Goal: Transaction & Acquisition: Purchase product/service

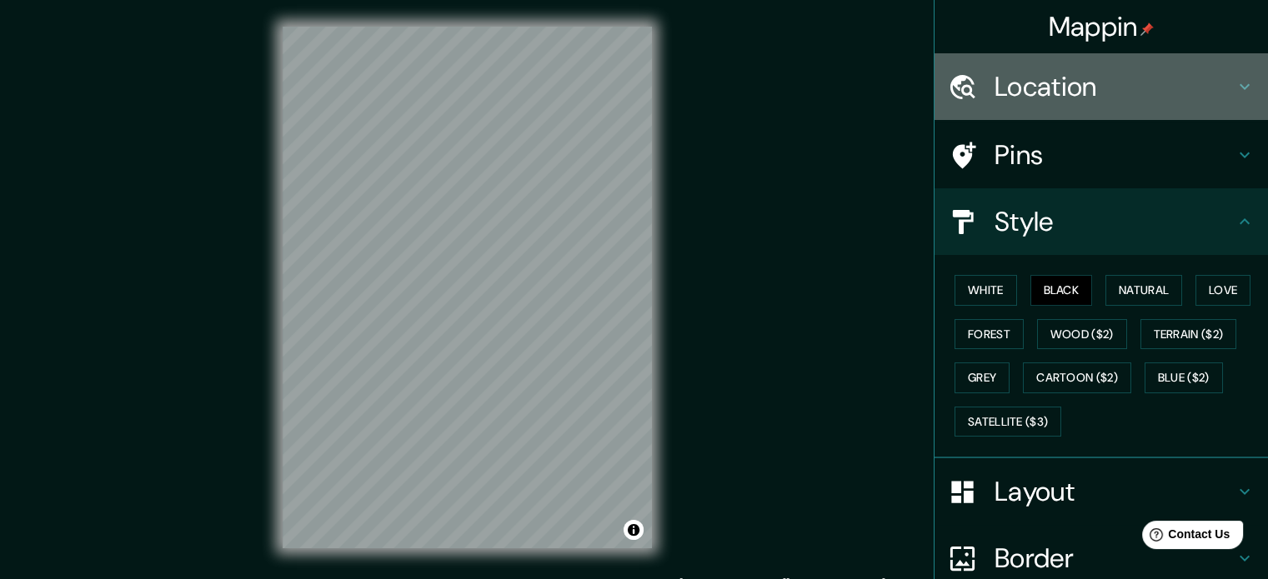
click at [1097, 78] on h4 "Location" at bounding box center [1115, 86] width 240 height 33
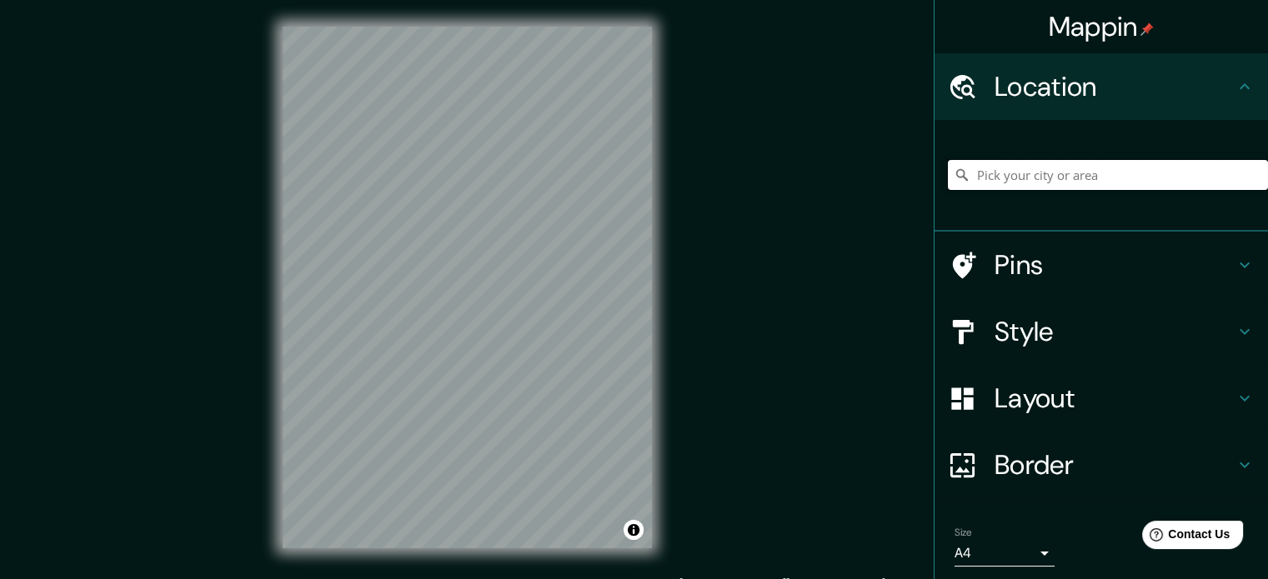
click at [1025, 173] on input "Pick your city or area" at bounding box center [1108, 175] width 320 height 30
paste input "[GEOGRAPHIC_DATA]"
type input "Noord, [GEOGRAPHIC_DATA], [GEOGRAPHIC_DATA], [GEOGRAPHIC_DATA]"
click at [1250, 173] on icon "Clear" at bounding box center [1255, 175] width 10 height 10
paste input "14°50'45.8"N 85°54'16.8"W"
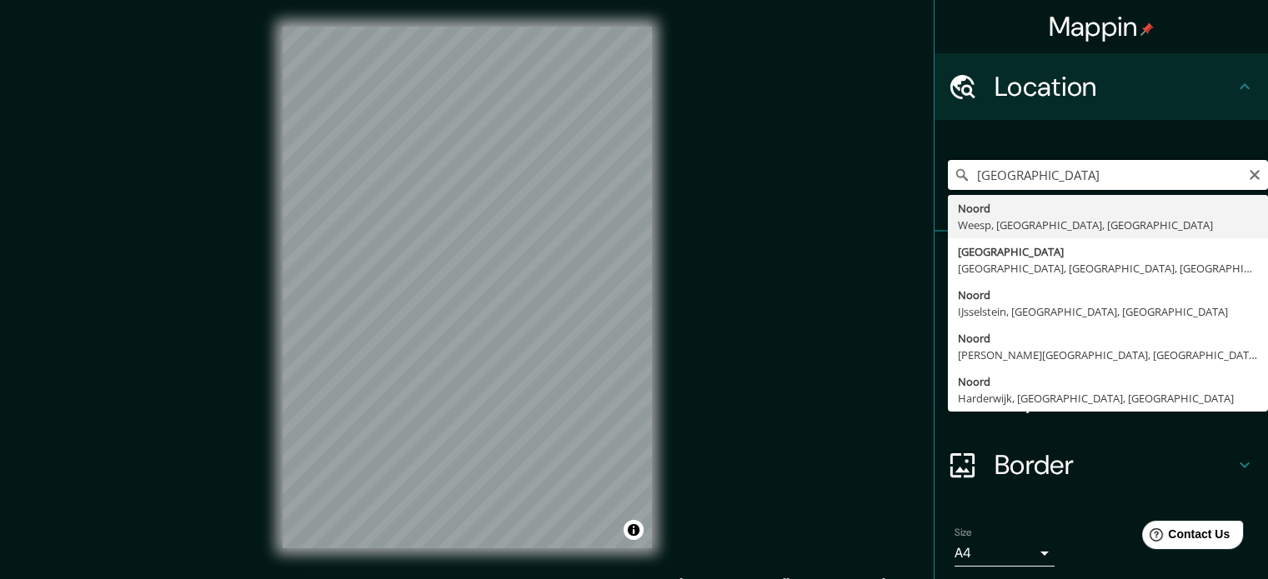
click at [1157, 166] on input "14°50'45.8"N 85°54'16.8"W" at bounding box center [1108, 175] width 320 height 30
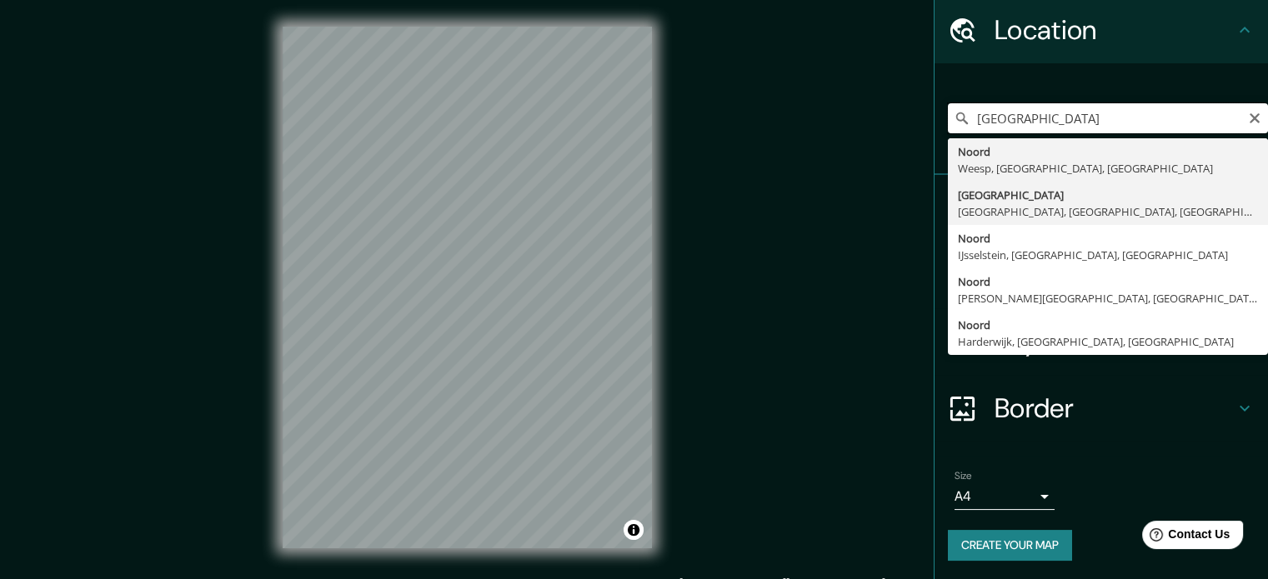
scroll to position [57, 0]
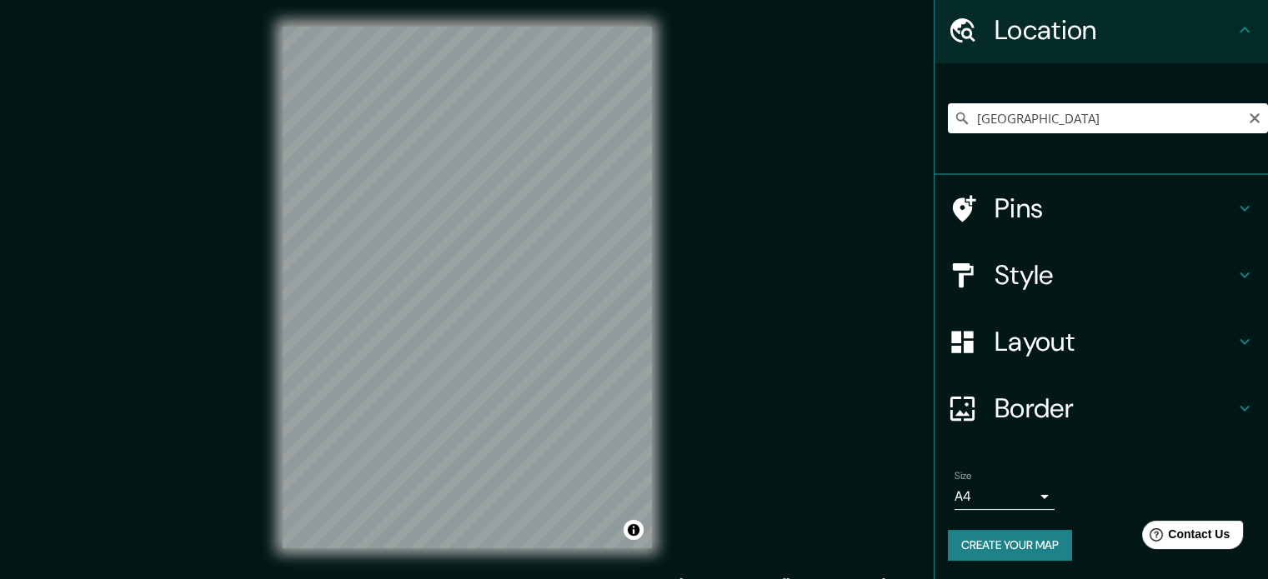
click at [855, 276] on div "Mappin Location 14°50'45.8"N 85°54'16.8"W Noord Weesp, Holanda Septentrional, P…" at bounding box center [634, 301] width 1268 height 602
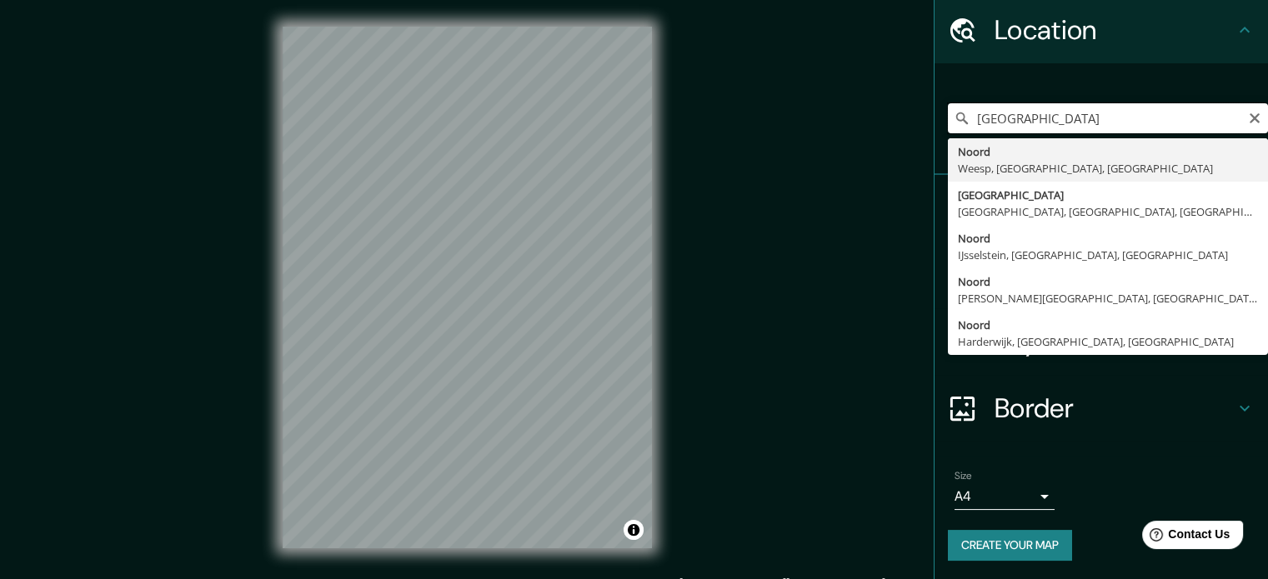
click at [1174, 113] on input "14°50'45.8"N 85°54'16.8"W" at bounding box center [1108, 118] width 320 height 30
type input "Noord, Weesp, Holanda Septentrional, Países Bajos"
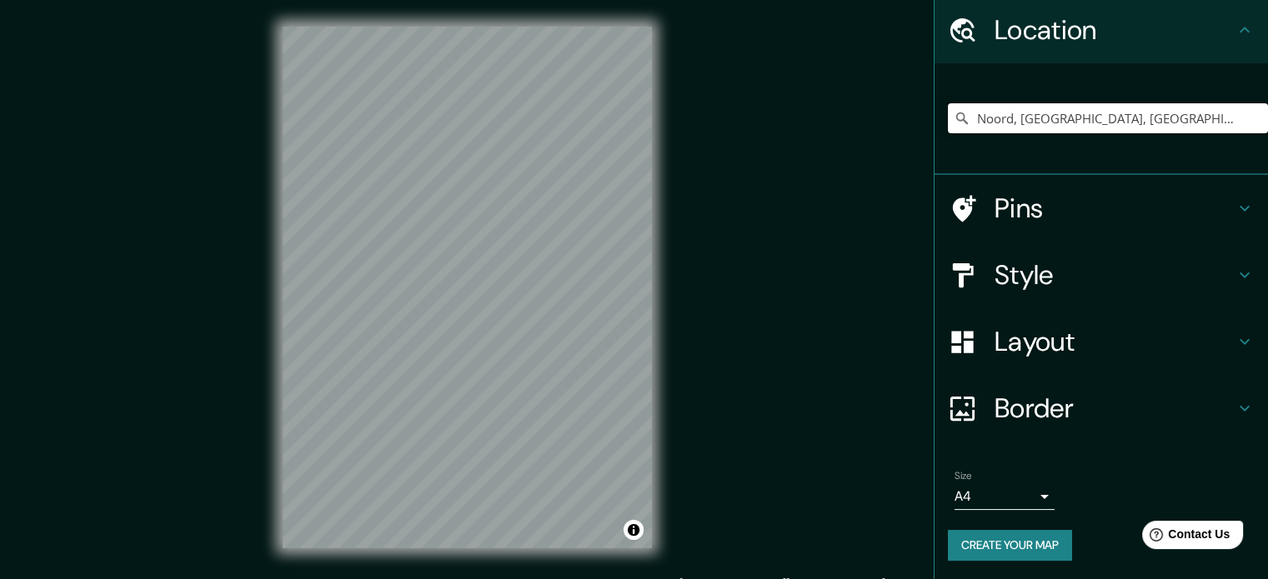
click at [1112, 116] on input "Noord, Weesp, Holanda Septentrional, Países Bajos" at bounding box center [1108, 118] width 320 height 30
click at [1100, 109] on input "Pick your city or area" at bounding box center [1108, 118] width 320 height 30
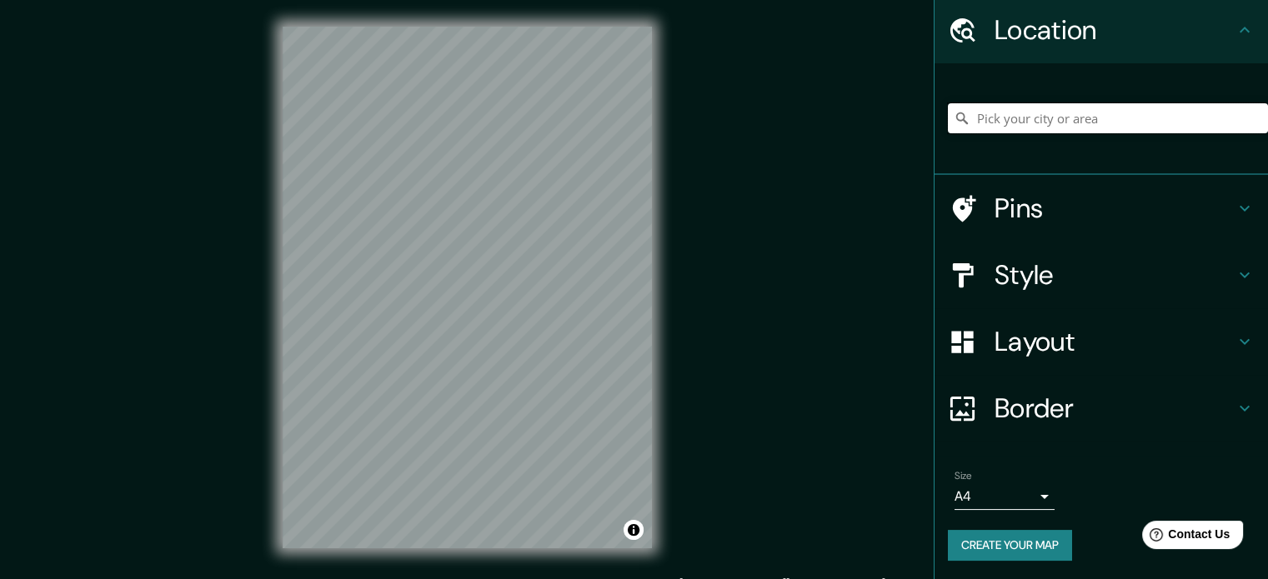
paste input "https://maps.app.goo.gl/yYgeX9Gurtx6KeoR7"
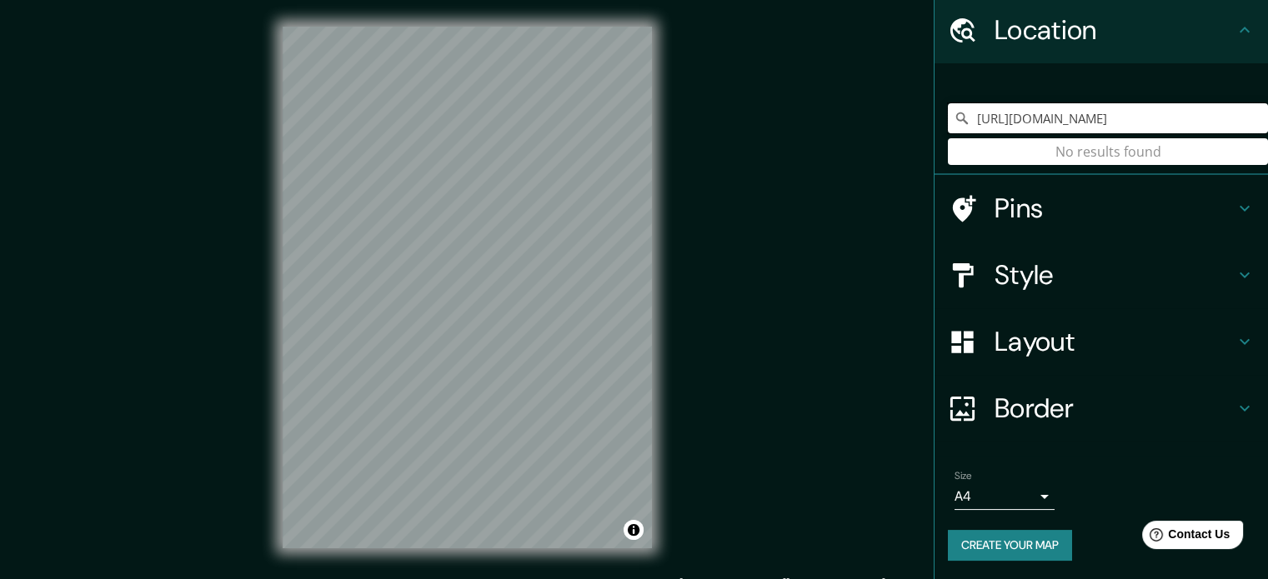
type input "https://maps.app.goo.gl/yYgeX9Gurtx6KeoR7"
click at [1177, 113] on input "https://maps.app.goo.gl/yYgeX9Gurtx6KeoR7" at bounding box center [1108, 118] width 320 height 30
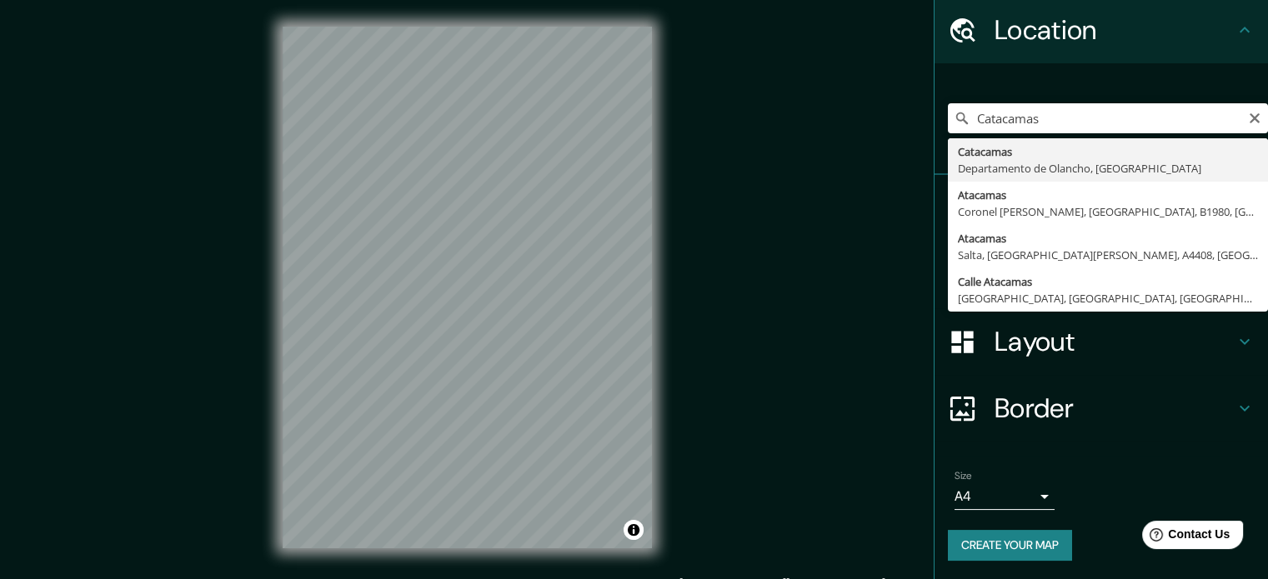
type input "Catacamas, Departamento de Olancho, Honduras"
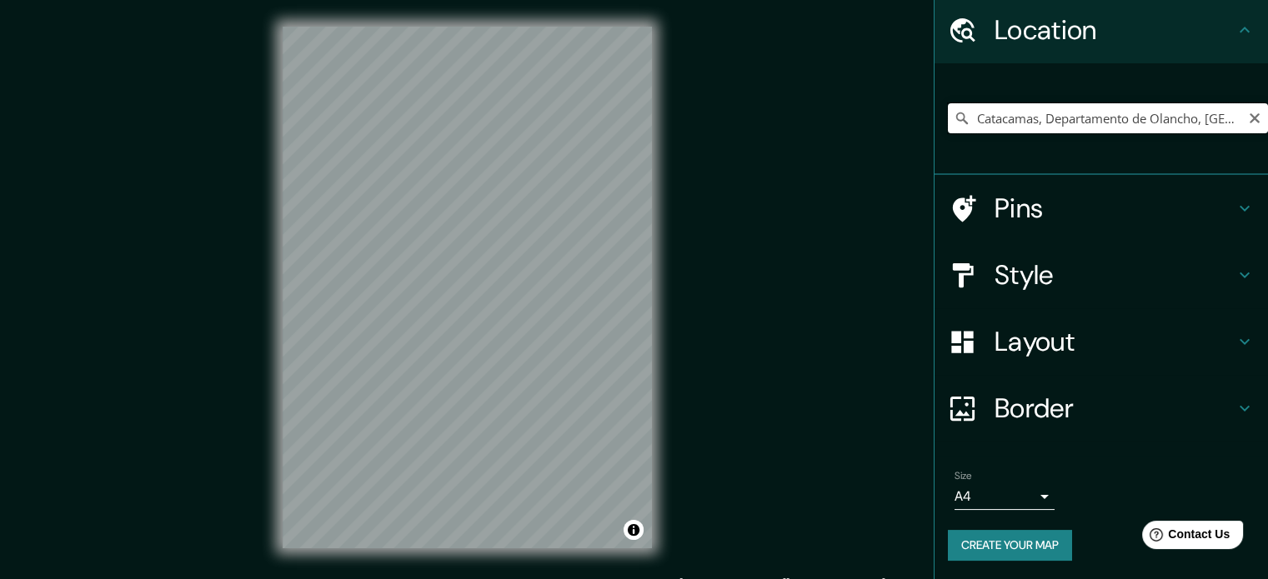
click at [1020, 108] on input "Catacamas, Departamento de Olancho, Honduras" at bounding box center [1108, 118] width 320 height 30
click at [1217, 126] on input "Catacamas, Departamento de Olancho, Honduras" at bounding box center [1108, 118] width 320 height 30
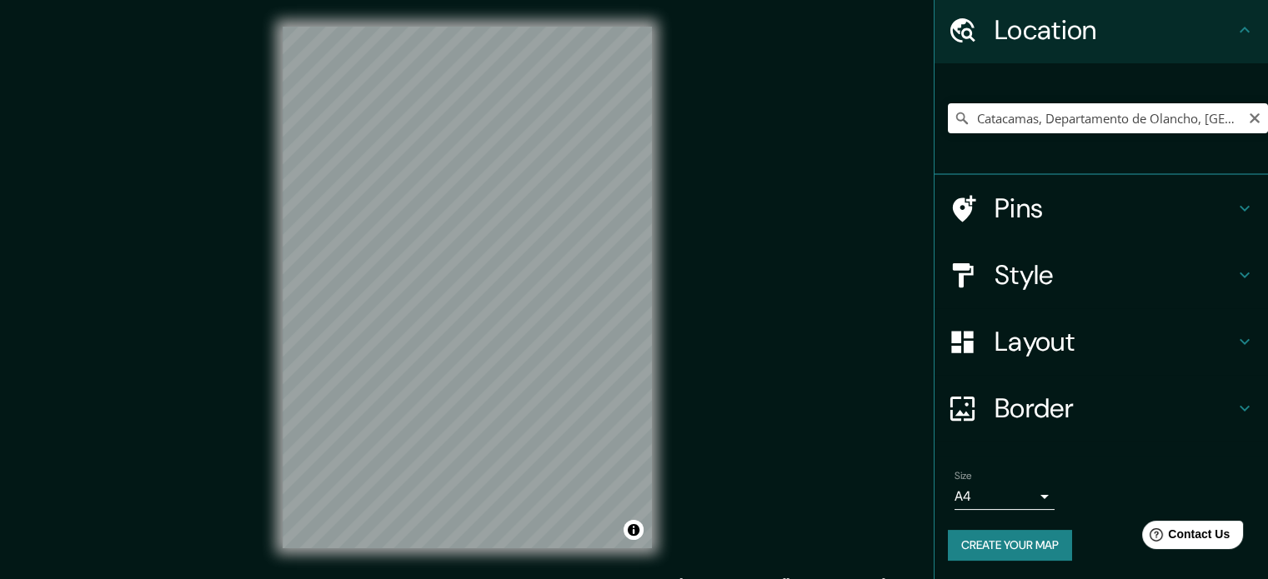
click at [954, 118] on icon at bounding box center [962, 118] width 17 height 17
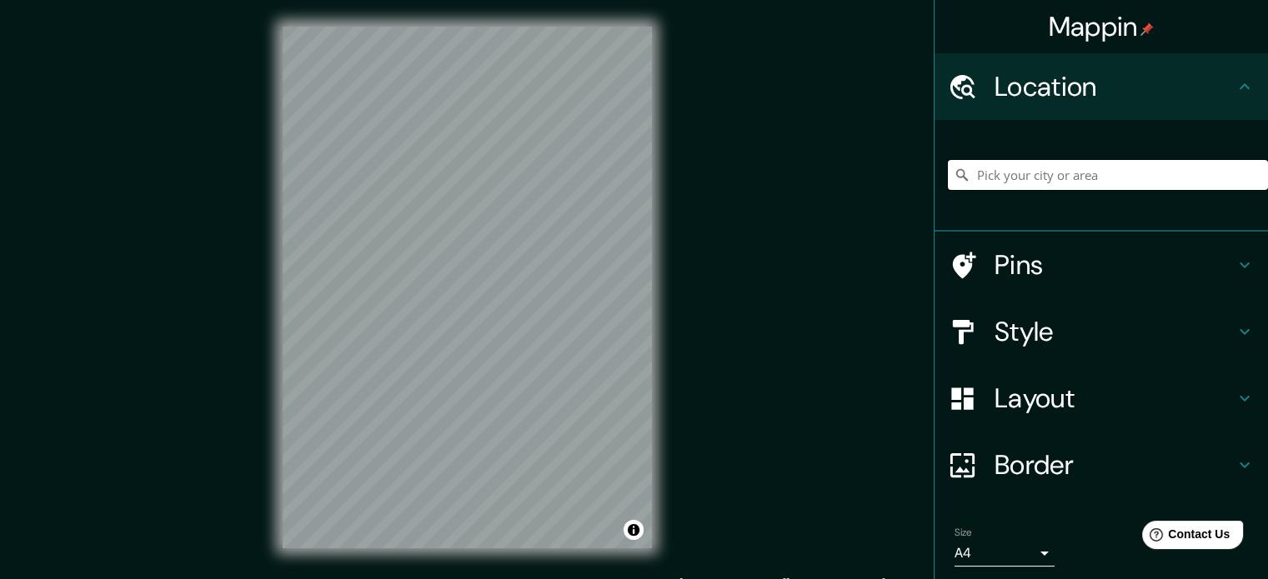
click at [1056, 161] on input "Pick your city or area" at bounding box center [1108, 175] width 320 height 30
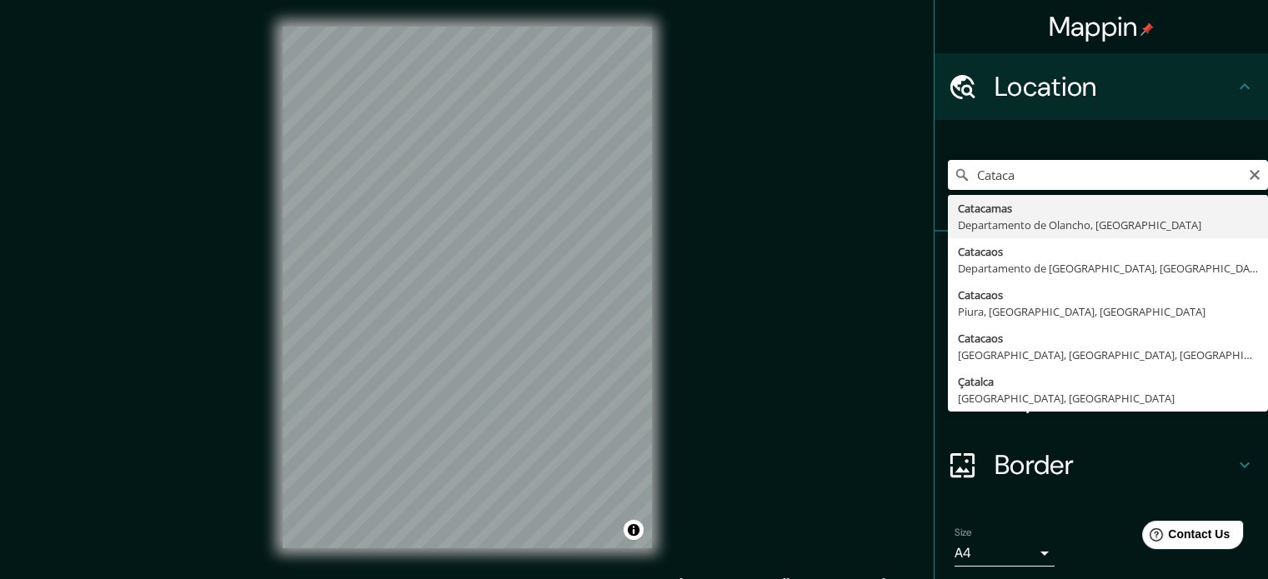
type input "Catacamas, Departamento de Olancho, [GEOGRAPHIC_DATA]"
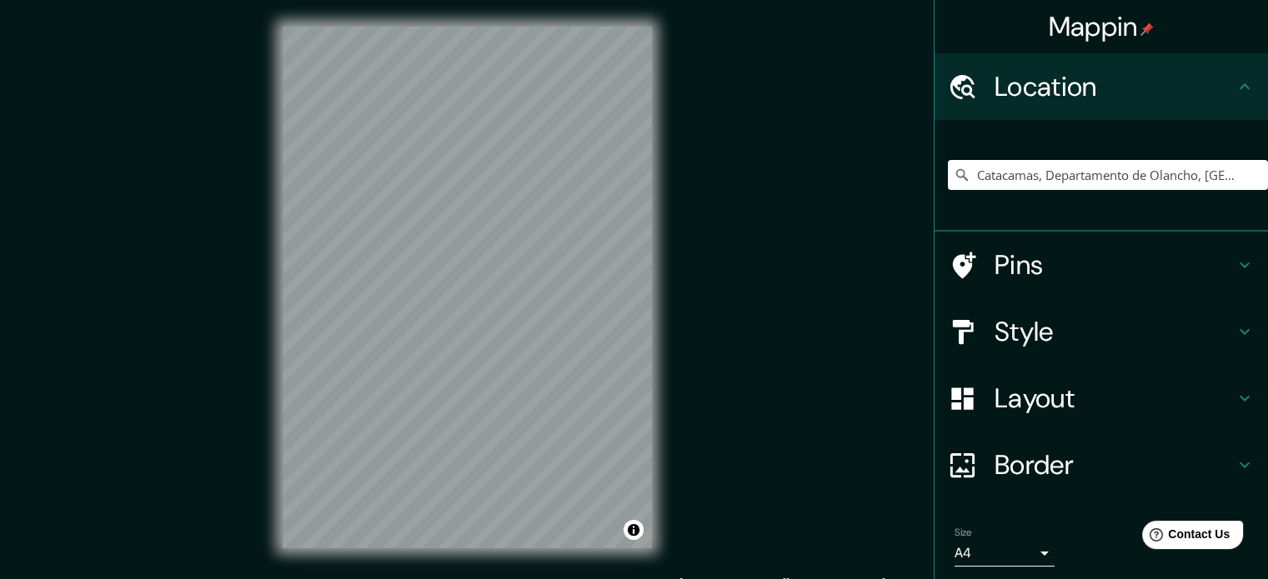
click at [1024, 323] on h4 "Style" at bounding box center [1115, 331] width 240 height 33
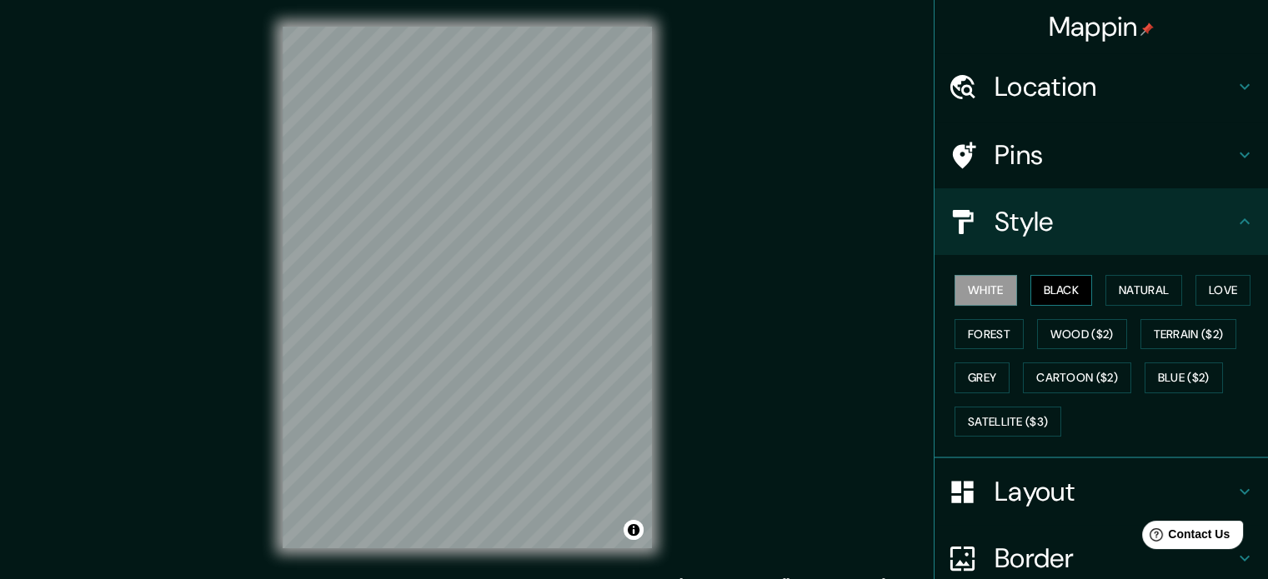
click at [1036, 289] on button "Black" at bounding box center [1061, 290] width 63 height 31
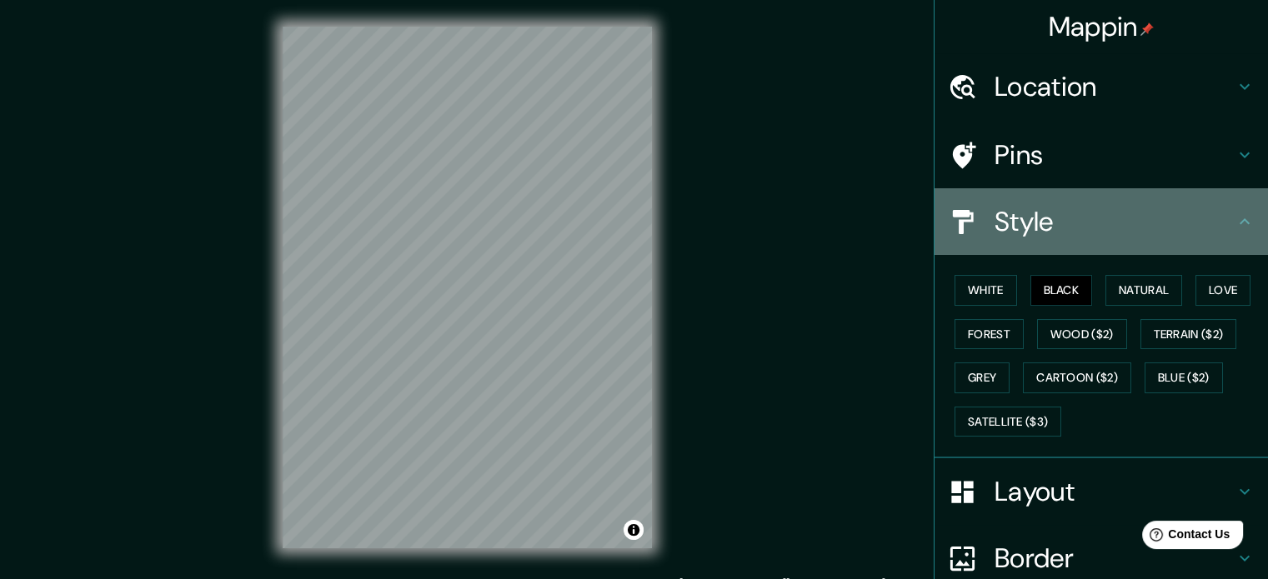
click at [1014, 233] on h4 "Style" at bounding box center [1115, 221] width 240 height 33
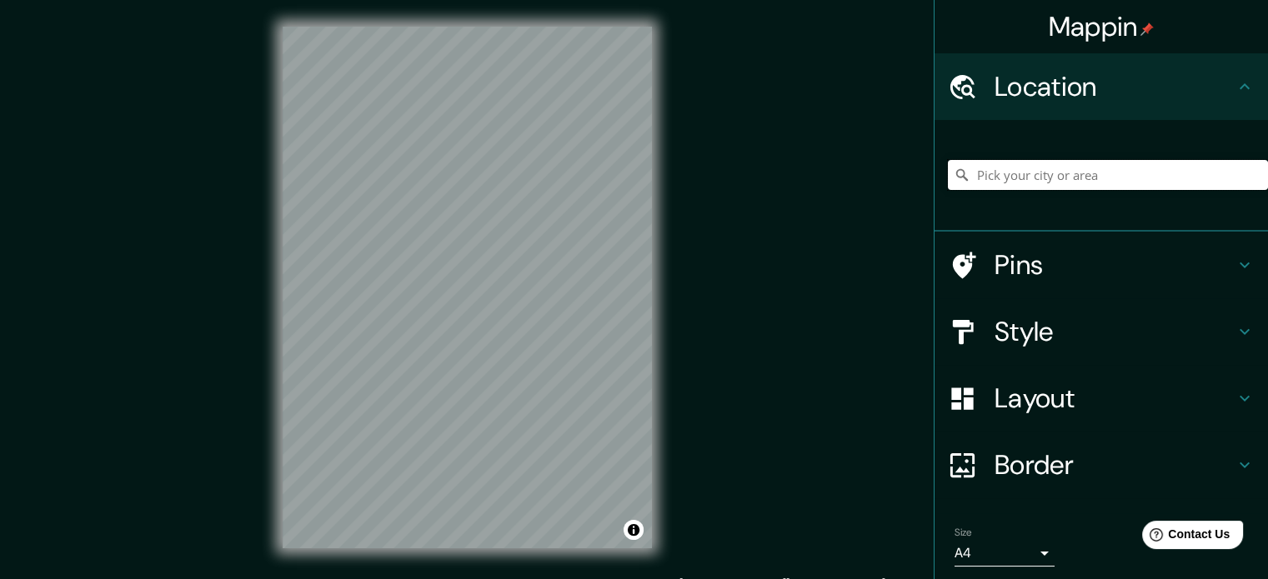
click at [1114, 183] on input "Pick your city or area" at bounding box center [1108, 175] width 320 height 30
click at [545, 323] on div at bounding box center [541, 322] width 13 height 13
click at [550, 303] on div at bounding box center [552, 301] width 13 height 13
click at [1042, 341] on h4 "Style" at bounding box center [1115, 331] width 240 height 33
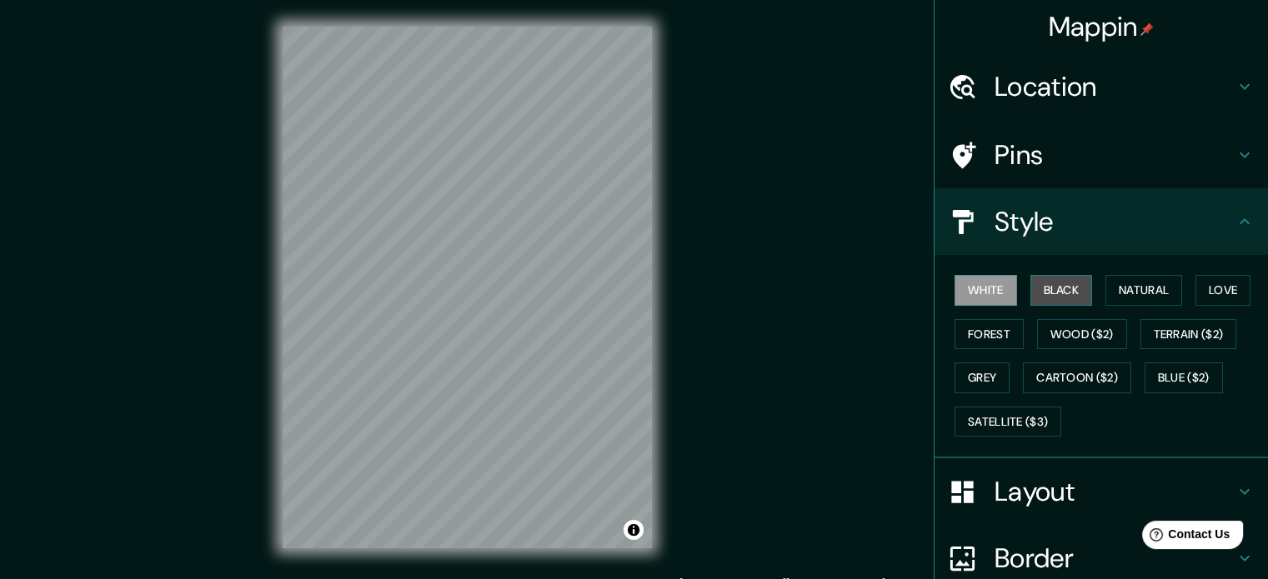
click at [1052, 282] on button "Black" at bounding box center [1061, 290] width 63 height 31
click at [1065, 214] on h4 "Style" at bounding box center [1115, 221] width 240 height 33
click at [1211, 88] on h4 "Location" at bounding box center [1115, 86] width 240 height 33
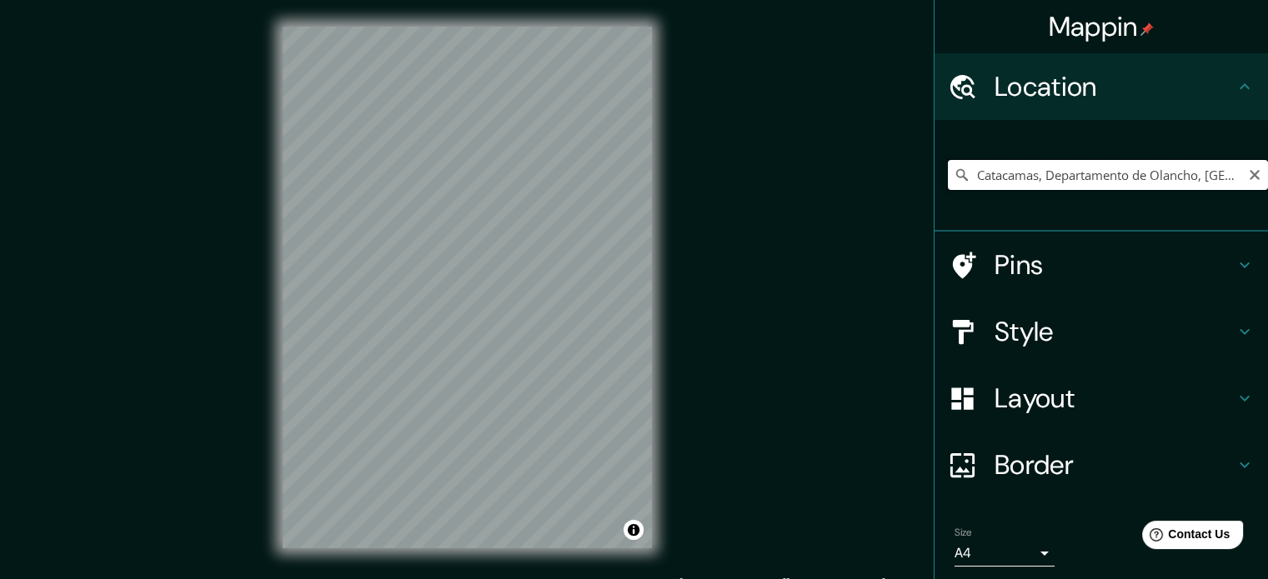
click at [1222, 177] on input "Catacamas, Departamento de Olancho, Honduras" at bounding box center [1108, 175] width 320 height 30
click at [1110, 183] on input "Catacamas, Departamento de Olancho, Honduras" at bounding box center [1108, 175] width 320 height 30
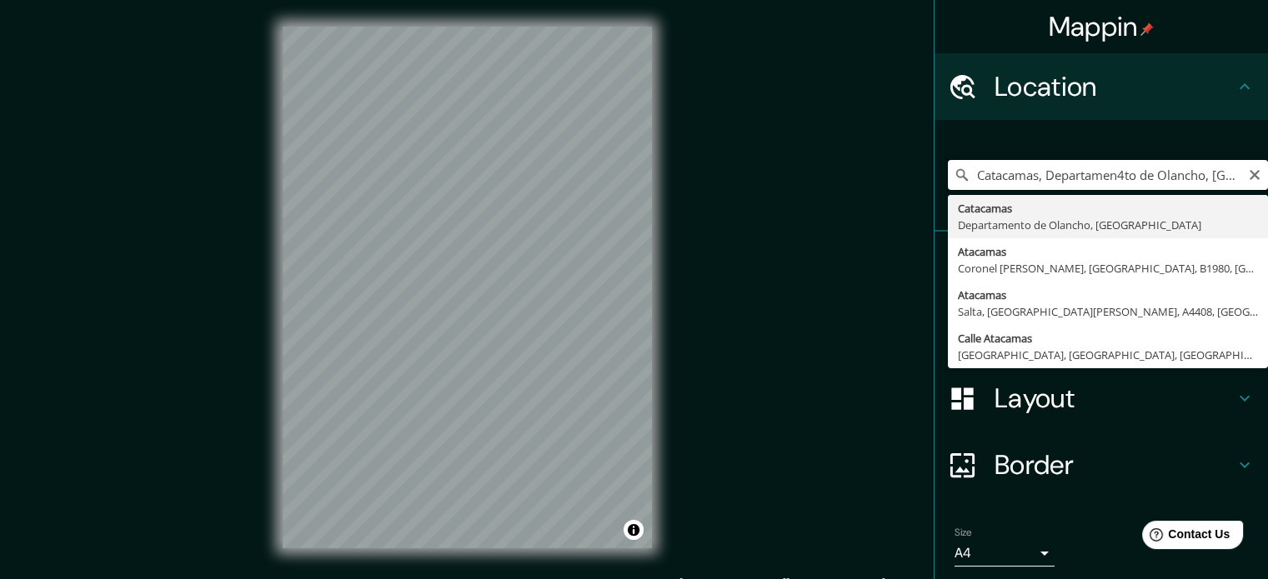
type input "Catacamas, Departamento de Olancho, Honduras"
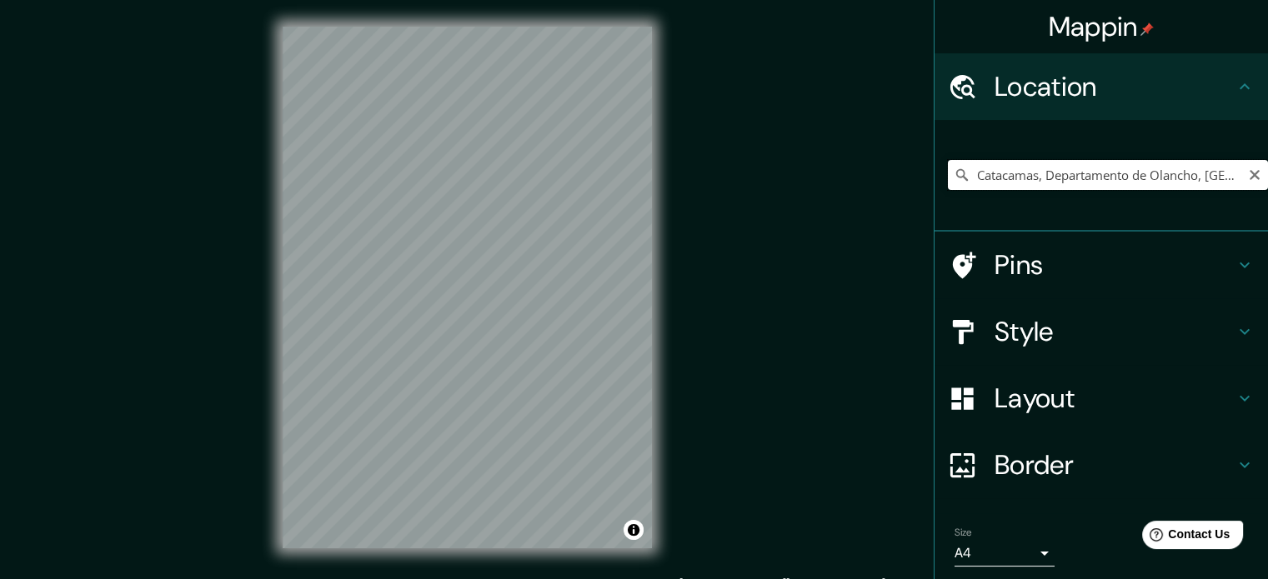
click at [1059, 175] on input "Catacamas, Departamento de Olancho, Honduras" at bounding box center [1108, 175] width 320 height 30
click at [1059, 175] on input "Catacamas, Departamento de Olancho, [GEOGRAPHIC_DATA]" at bounding box center [1108, 175] width 320 height 30
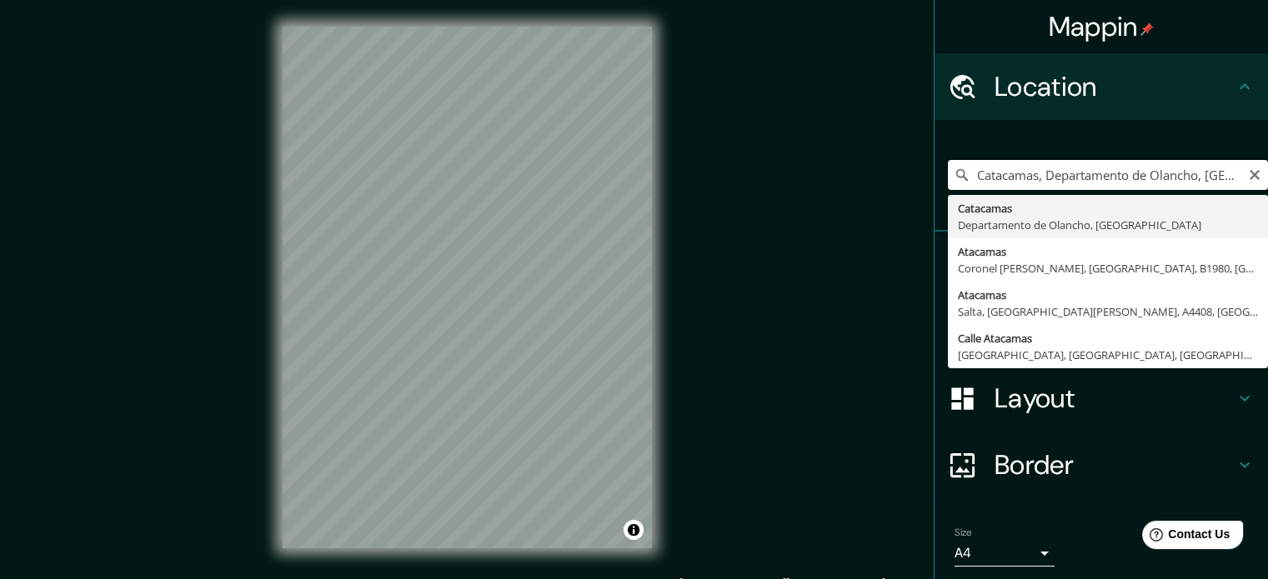
click at [1059, 175] on input "Catacamas, Departamento de Olancho, [GEOGRAPHIC_DATA]" at bounding box center [1108, 175] width 320 height 30
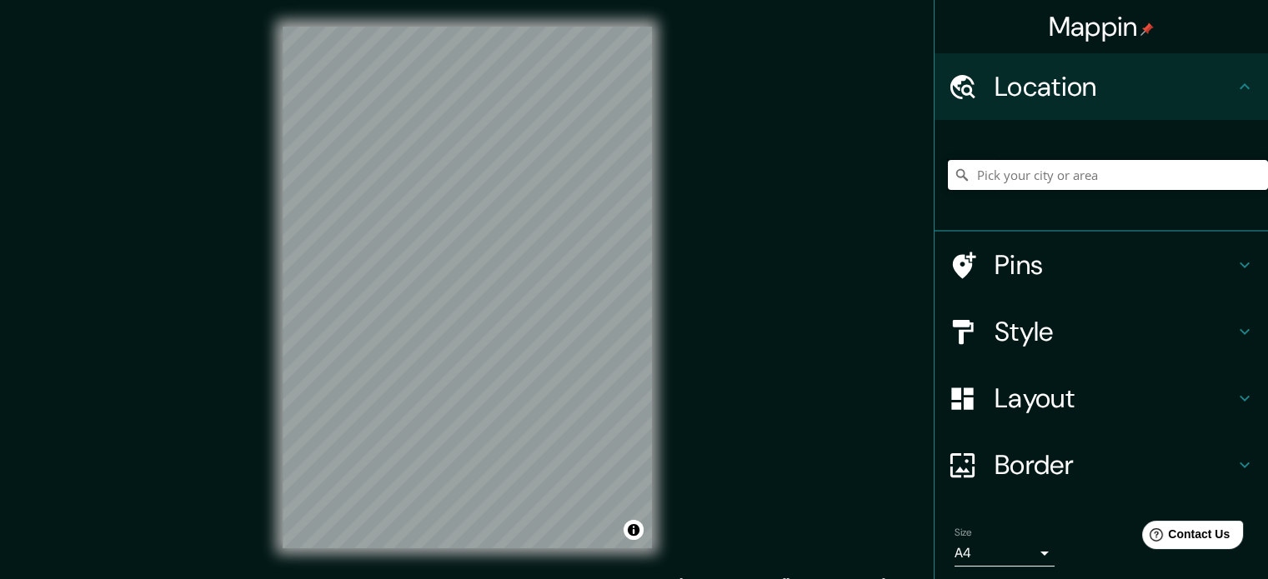
type input "C"
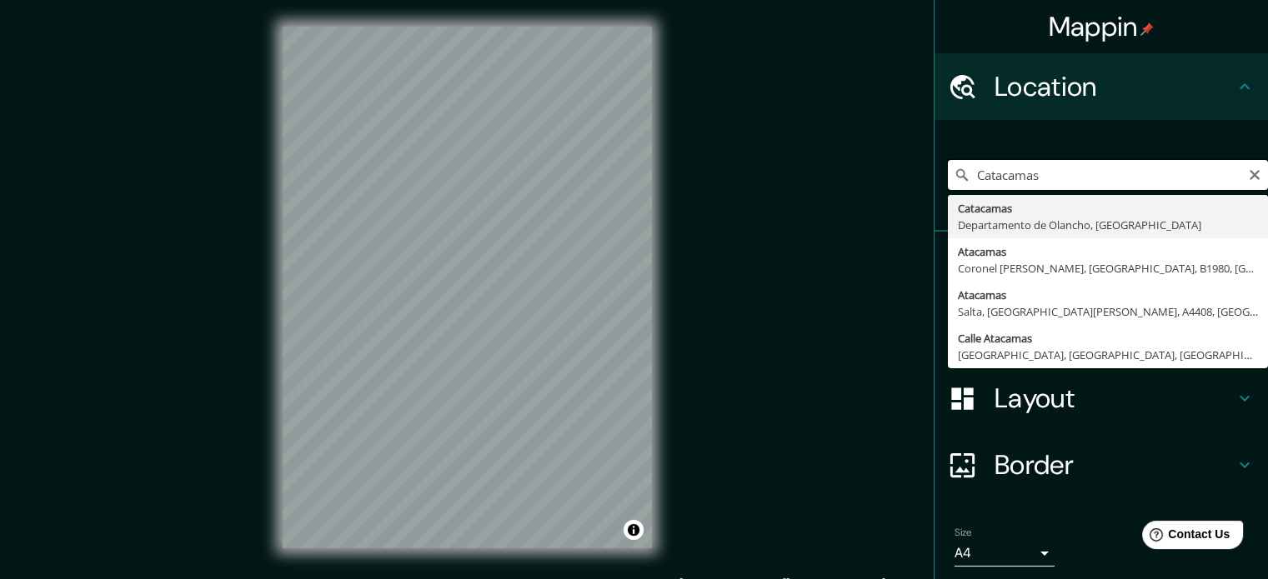
type input "Catacamas"
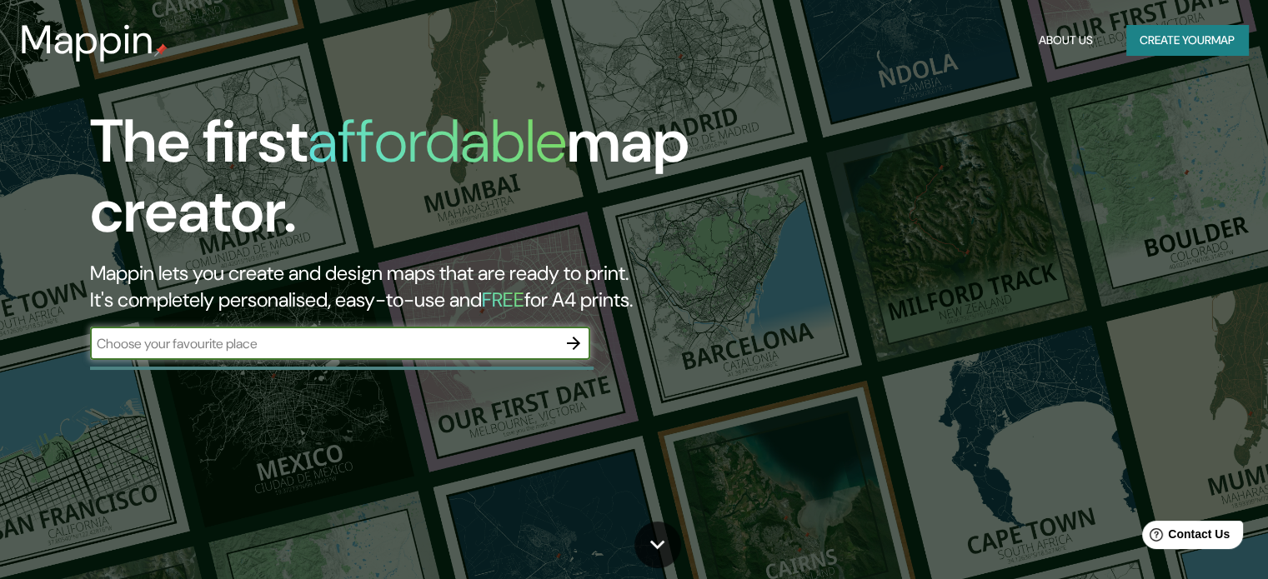
click at [1160, 46] on button "Create your map" at bounding box center [1187, 40] width 122 height 31
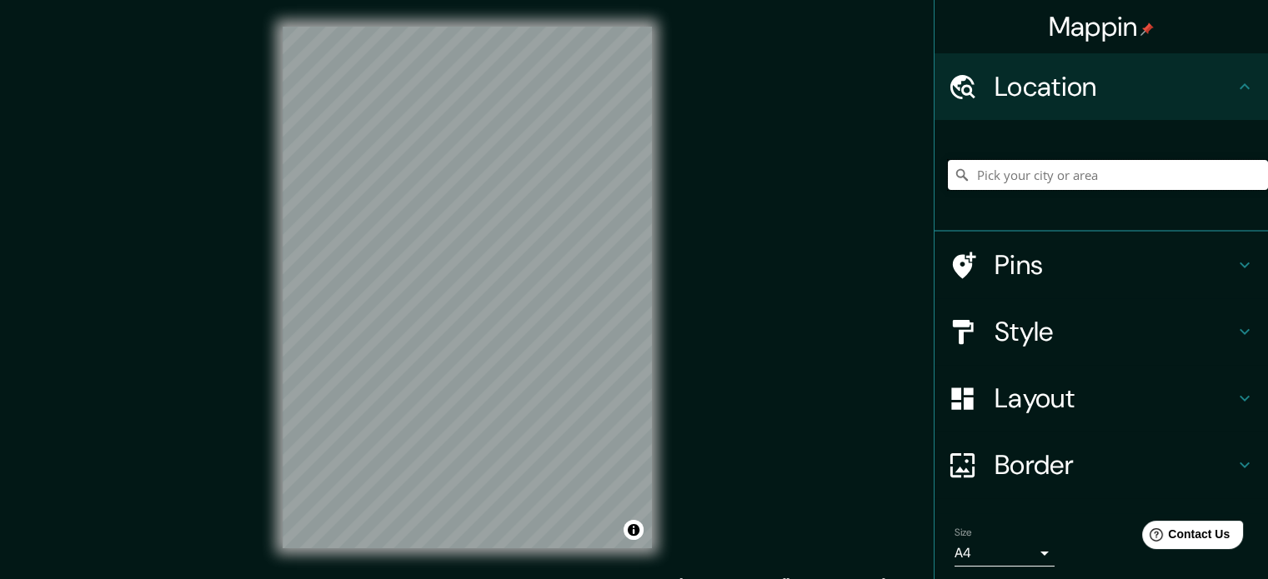
click at [1027, 173] on input "Pick your city or area" at bounding box center [1108, 175] width 320 height 30
click at [1037, 176] on input "Pick your city or area" at bounding box center [1108, 175] width 320 height 30
click at [1031, 323] on h4 "Style" at bounding box center [1115, 331] width 240 height 33
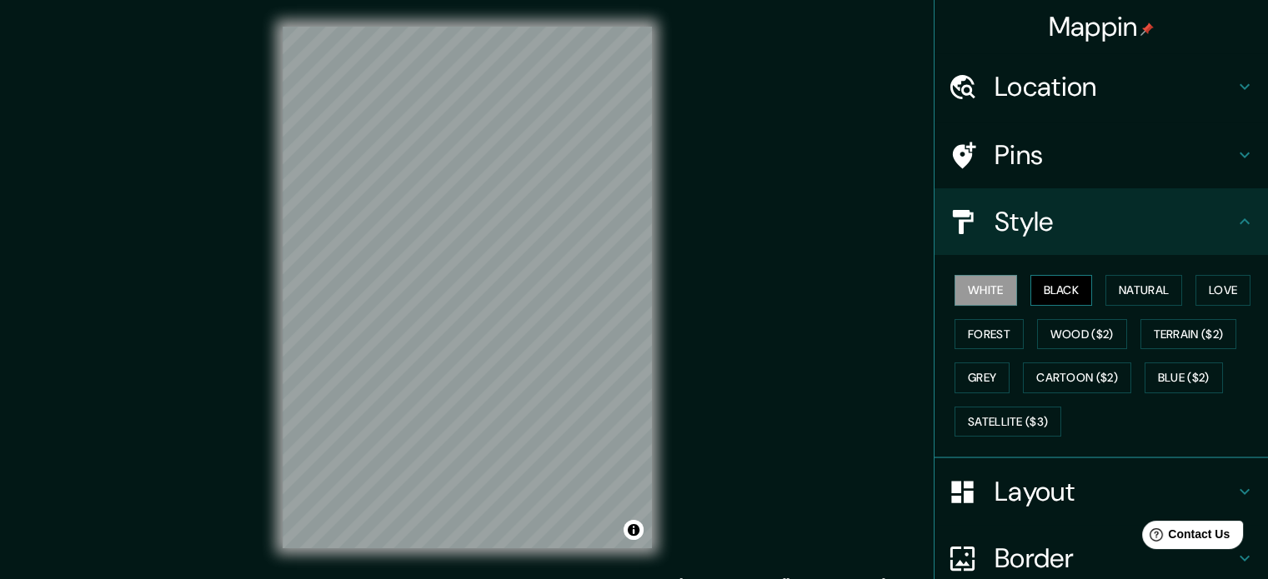
click at [1035, 282] on button "Black" at bounding box center [1061, 290] width 63 height 31
click at [1075, 216] on h4 "Style" at bounding box center [1115, 221] width 240 height 33
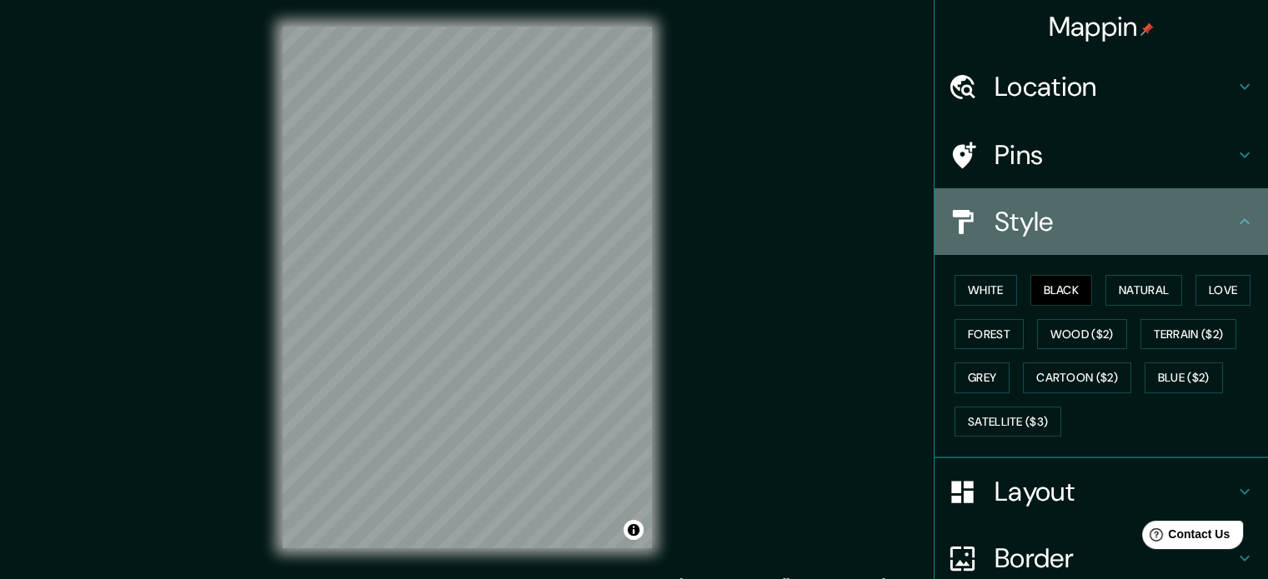
click at [1235, 218] on icon at bounding box center [1245, 222] width 20 height 20
click at [1221, 226] on h4 "Style" at bounding box center [1115, 221] width 240 height 33
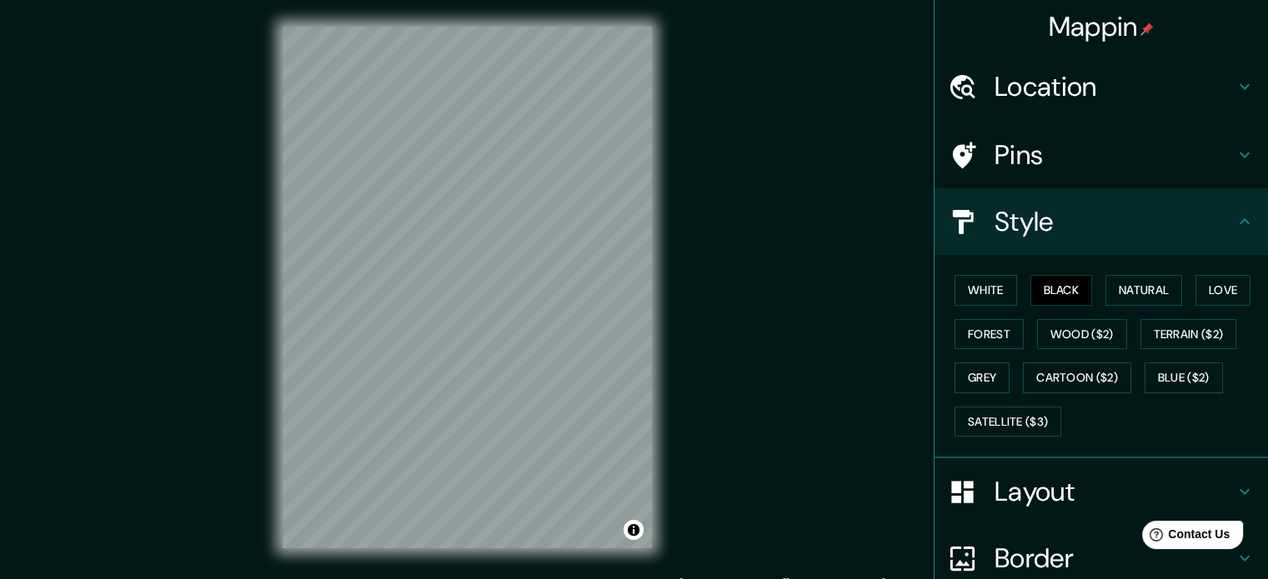
click at [1235, 223] on icon at bounding box center [1245, 222] width 20 height 20
click at [1249, 137] on div "Pins" at bounding box center [1101, 155] width 333 height 67
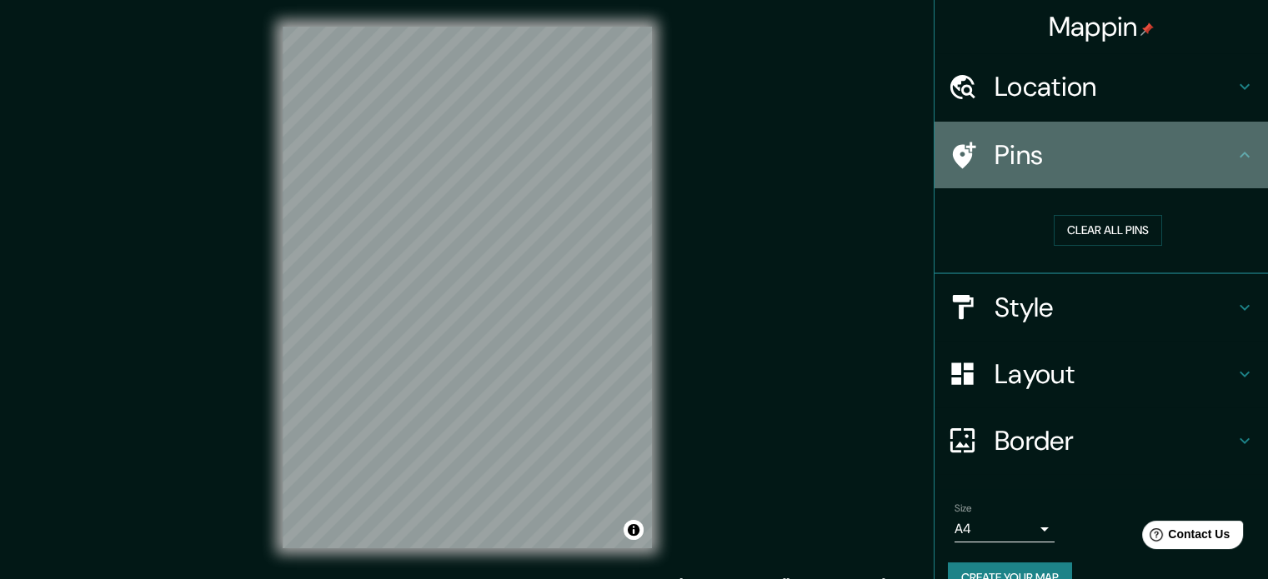
click at [1239, 149] on icon at bounding box center [1245, 155] width 20 height 20
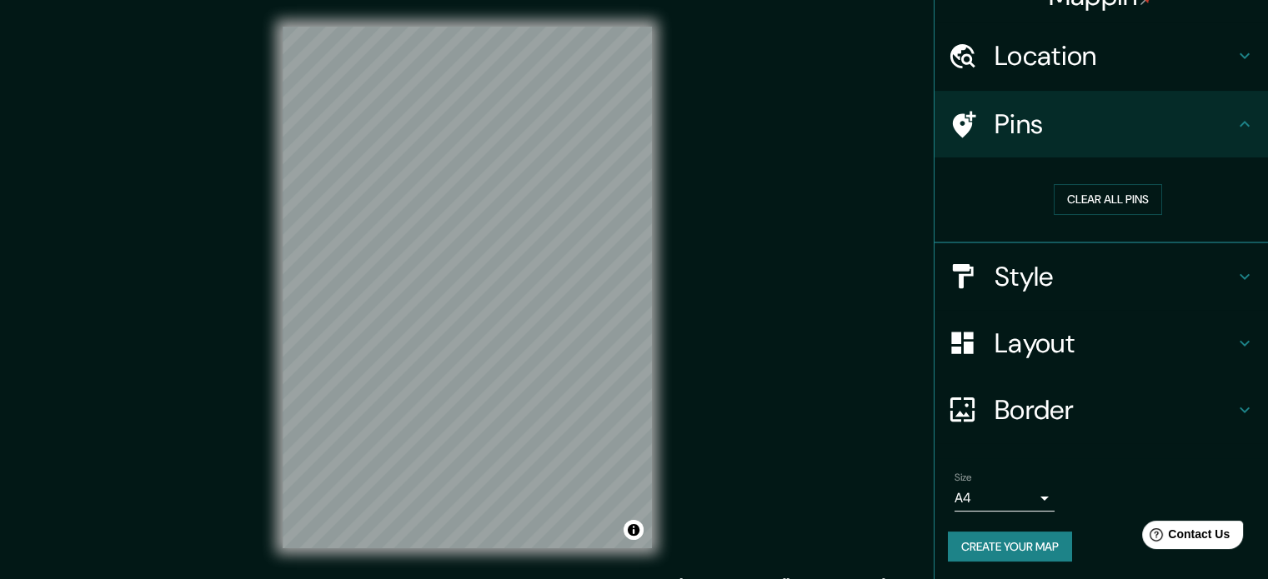
scroll to position [32, 0]
click at [1065, 433] on div "Border" at bounding box center [1101, 409] width 333 height 67
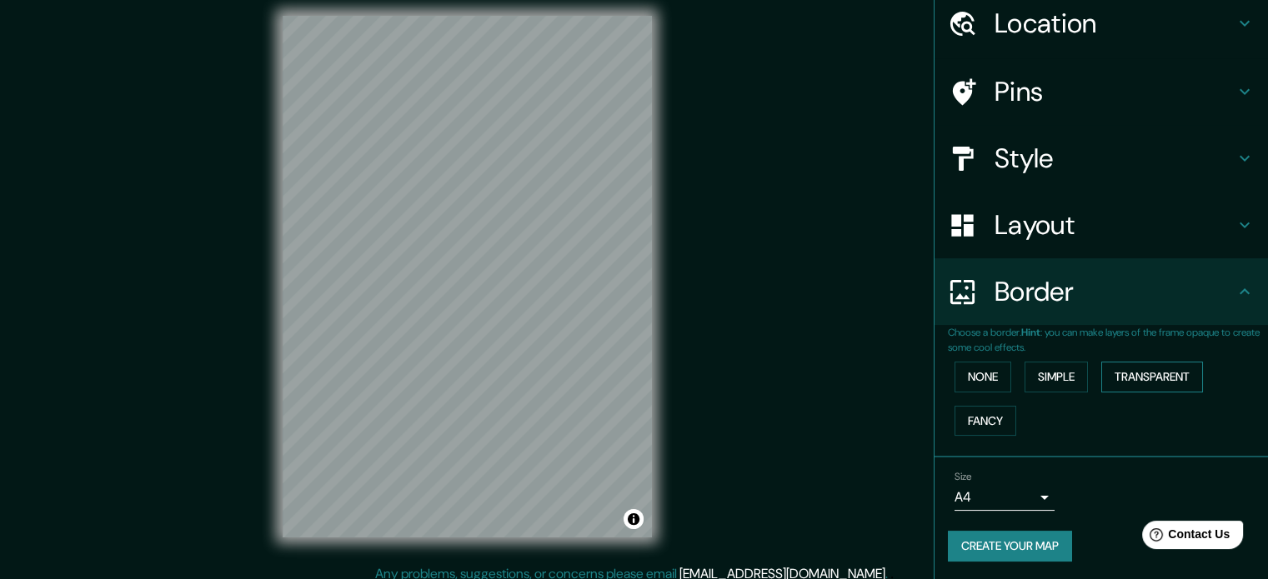
scroll to position [22, 0]
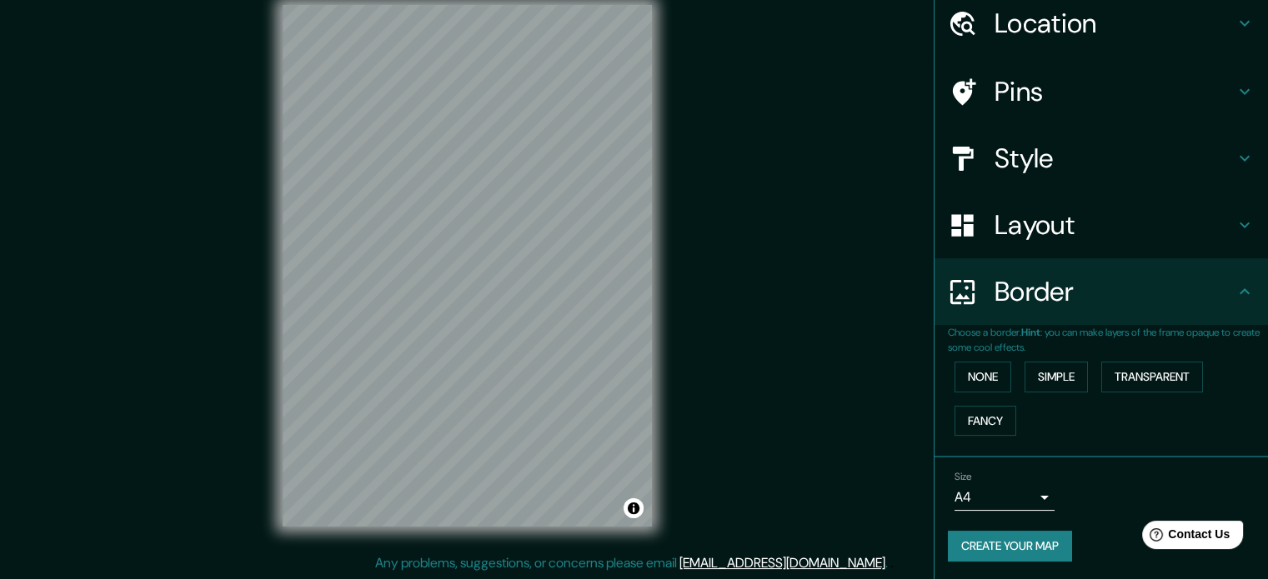
click at [1031, 496] on body "Mappin Location Departamento de Olancho, Honduras Pins Style Layout Border Choo…" at bounding box center [634, 267] width 1268 height 579
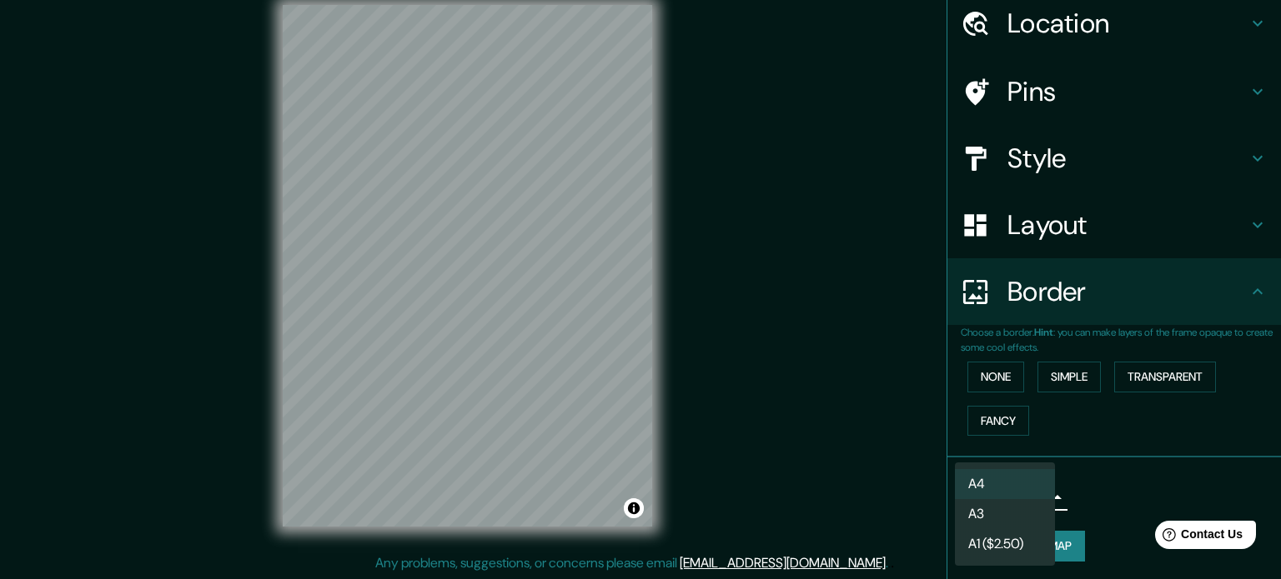
click at [1115, 489] on div at bounding box center [640, 289] width 1281 height 579
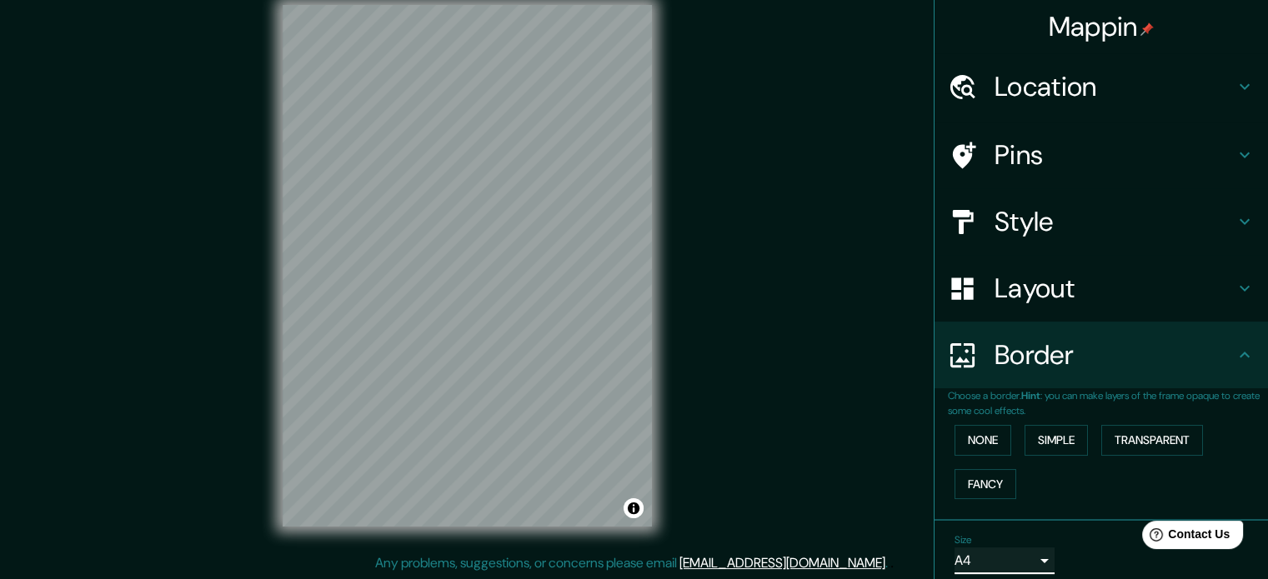
scroll to position [0, 0]
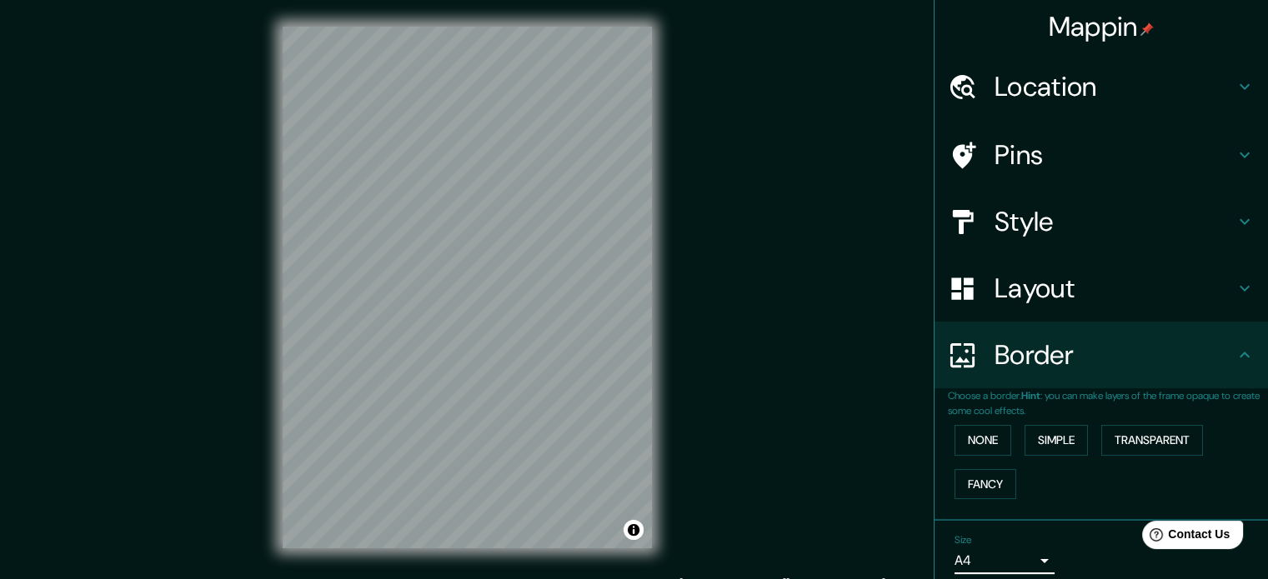
click at [1040, 99] on h4 "Location" at bounding box center [1115, 86] width 240 height 33
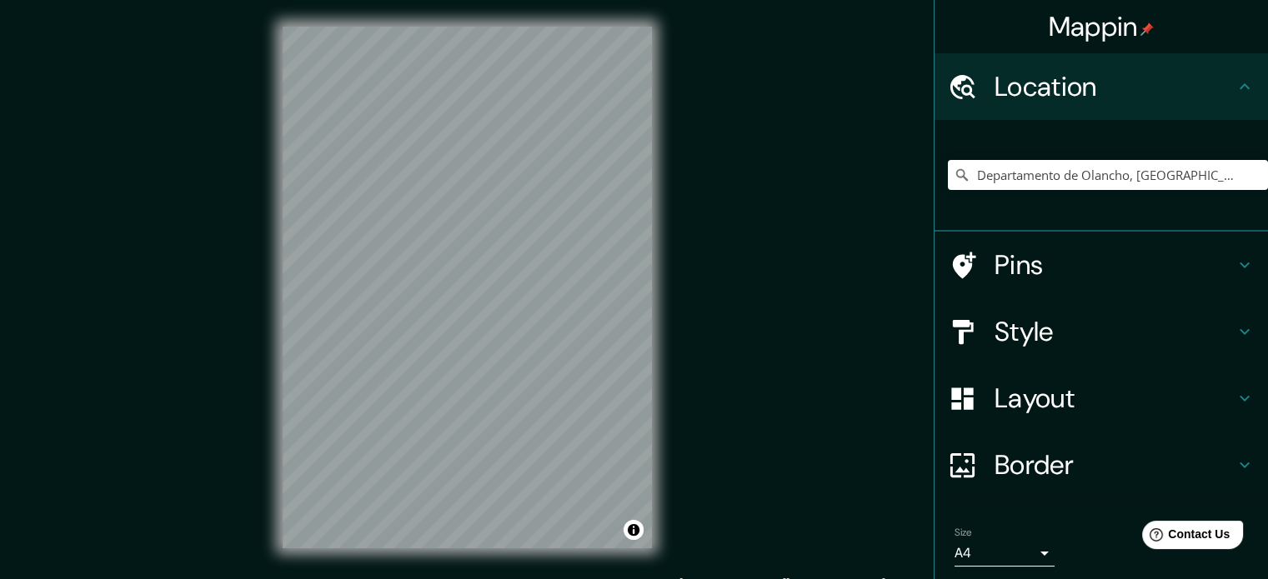
click at [1040, 156] on div "Departamento de Olancho, [GEOGRAPHIC_DATA]" at bounding box center [1108, 174] width 320 height 83
click at [1051, 179] on input "Departamento de Olancho, [GEOGRAPHIC_DATA]" at bounding box center [1108, 175] width 320 height 30
click at [1115, 174] on input "Catacamas, Departamento de Olancho, Honduras" at bounding box center [1108, 175] width 320 height 30
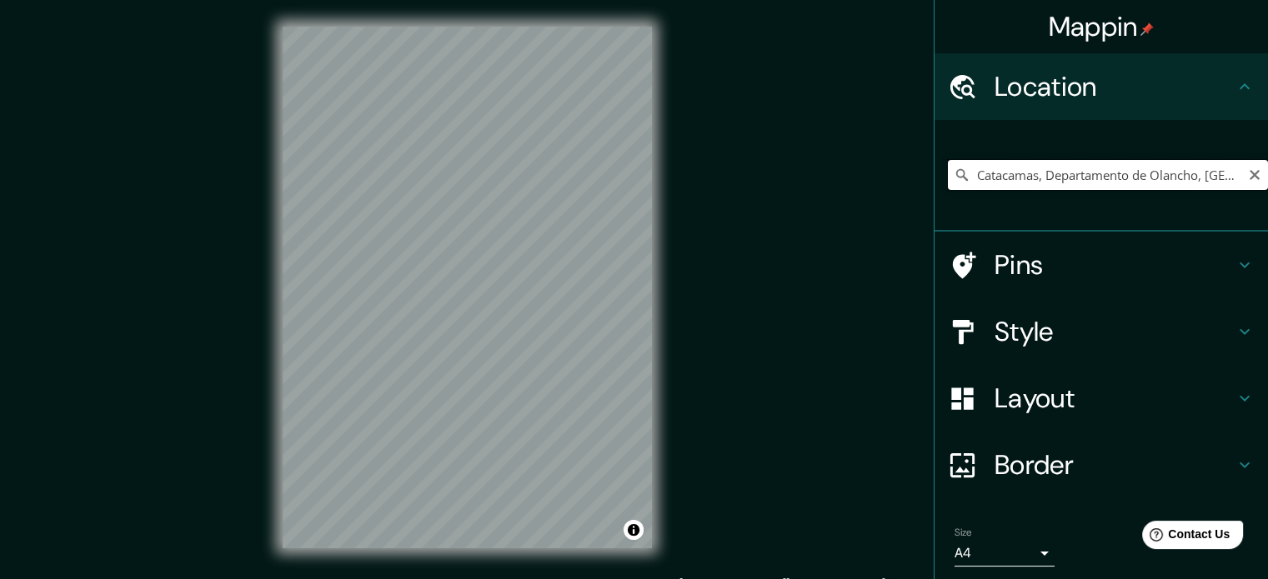
click at [1121, 173] on input "Catacamas, Departamento de Olancho, Honduras" at bounding box center [1108, 175] width 320 height 30
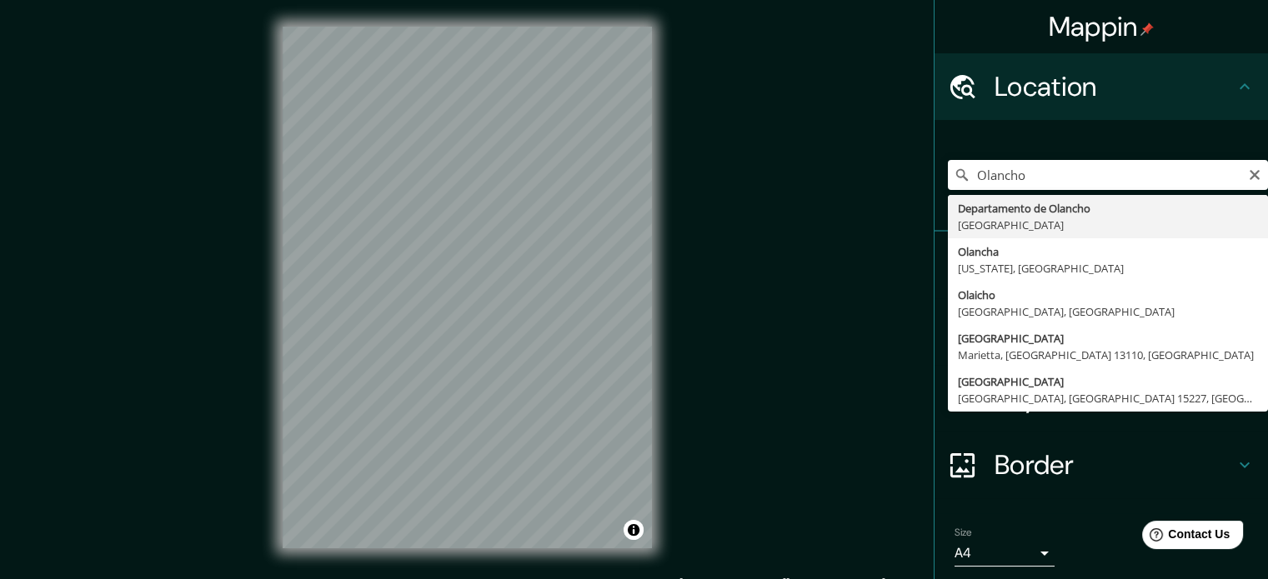
type input "Departamento de Olancho, [GEOGRAPHIC_DATA]"
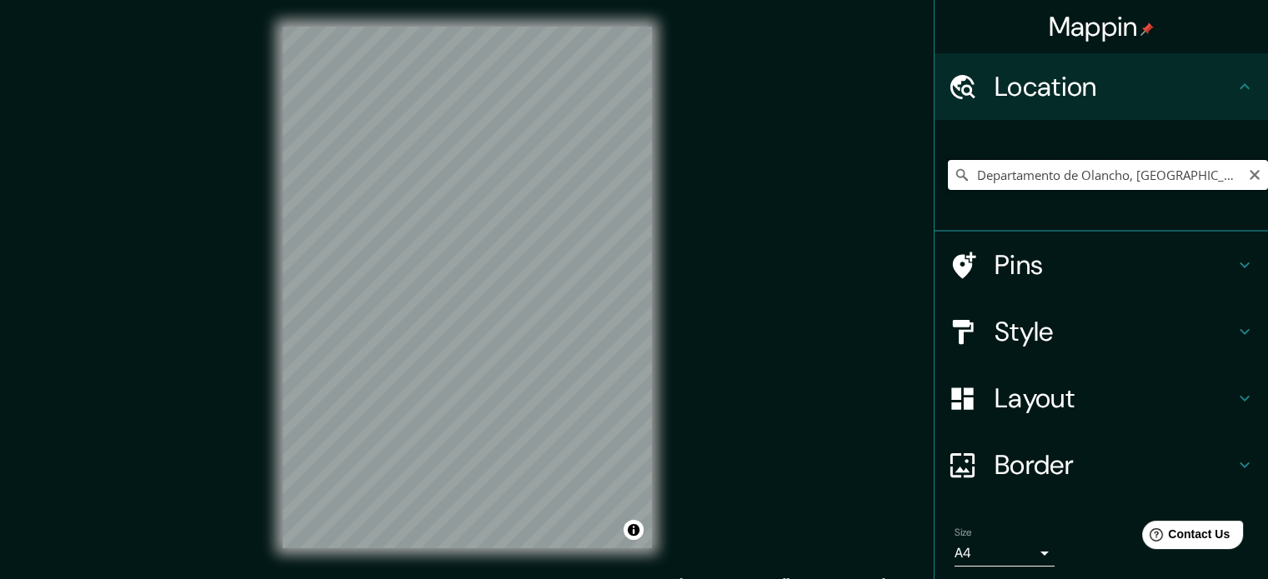
click at [1097, 177] on input "Departamento de Olancho, [GEOGRAPHIC_DATA]" at bounding box center [1108, 175] width 320 height 30
click at [659, 223] on div "© Mapbox © OpenStreetMap Improve this map" at bounding box center [467, 287] width 423 height 575
click at [245, 541] on div "Mappin Location Departamento de Olancho, Honduras Pins Style Layout Border Choo…" at bounding box center [634, 301] width 1268 height 602
click at [691, 152] on div "Mappin Location Departamento de Olancho, Honduras Pins Style Layout Border Choo…" at bounding box center [634, 301] width 1268 height 602
click at [682, 306] on div "Mappin Location Pins Style Layout Border Choose a border. Hint : you can make l…" at bounding box center [634, 301] width 1268 height 602
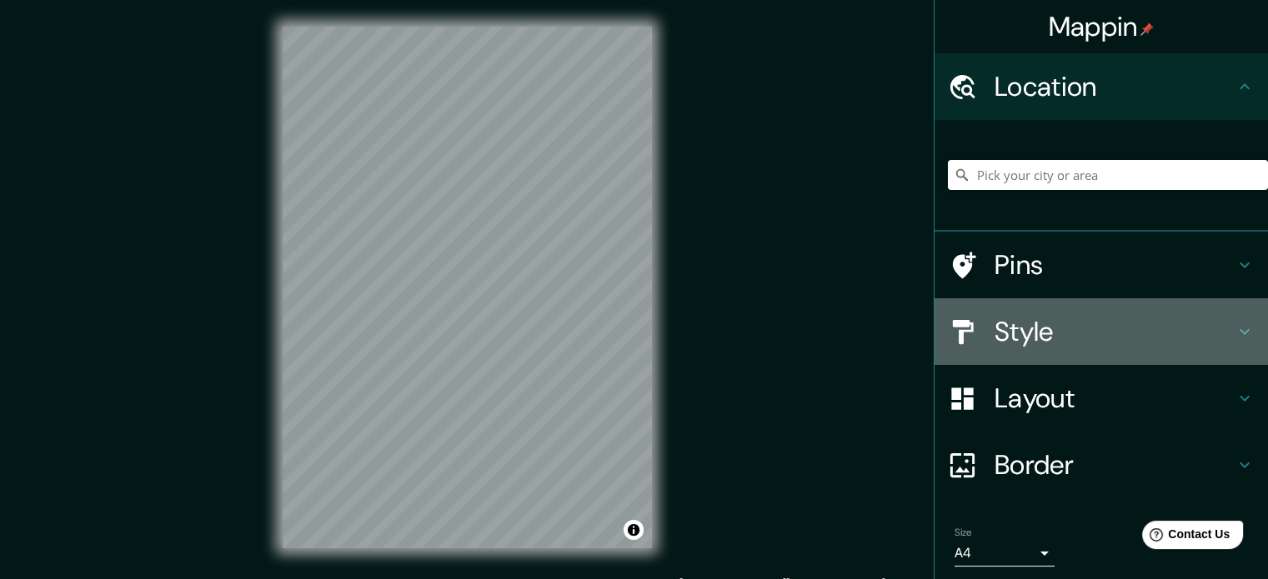
click at [1024, 336] on h4 "Style" at bounding box center [1115, 331] width 240 height 33
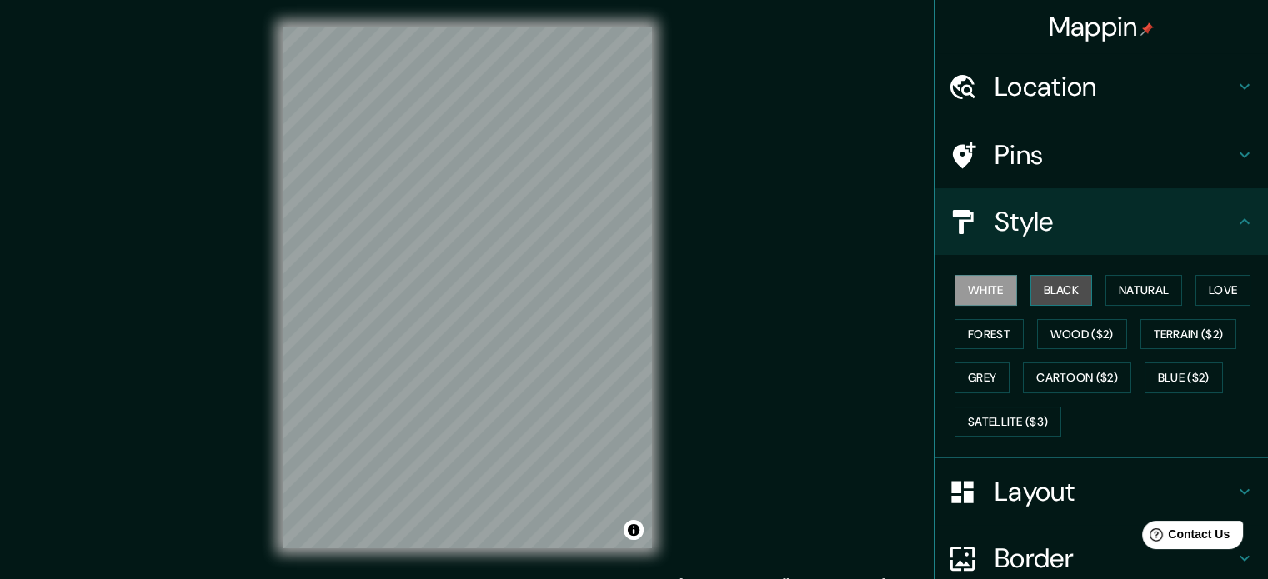
click at [1042, 284] on button "Black" at bounding box center [1061, 290] width 63 height 31
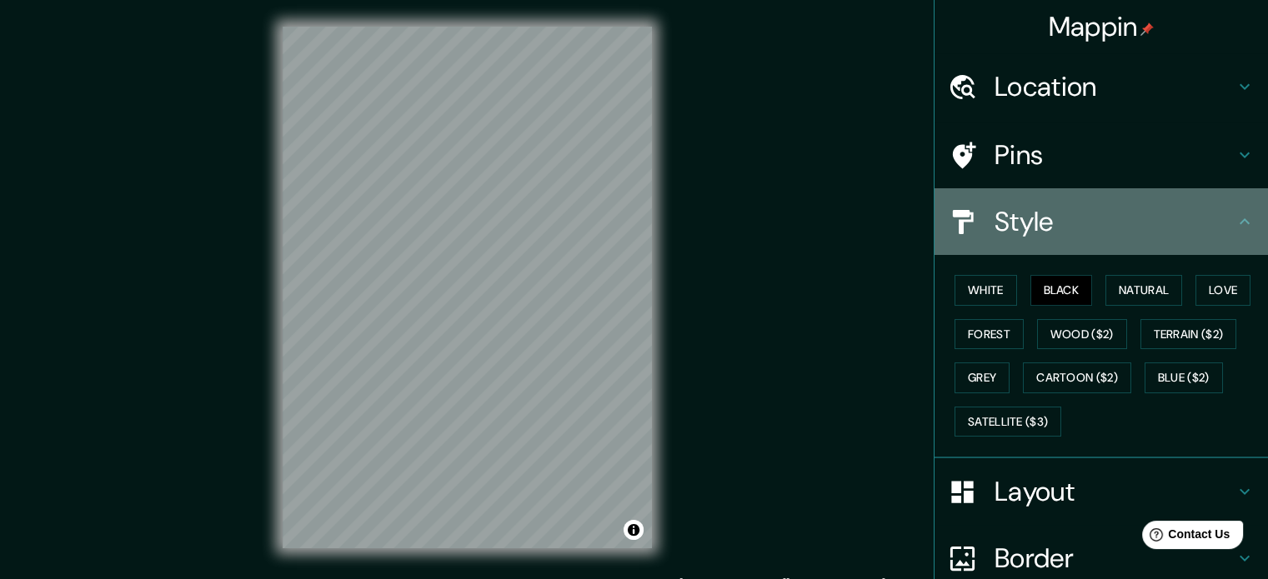
click at [1024, 220] on h4 "Style" at bounding box center [1115, 221] width 240 height 33
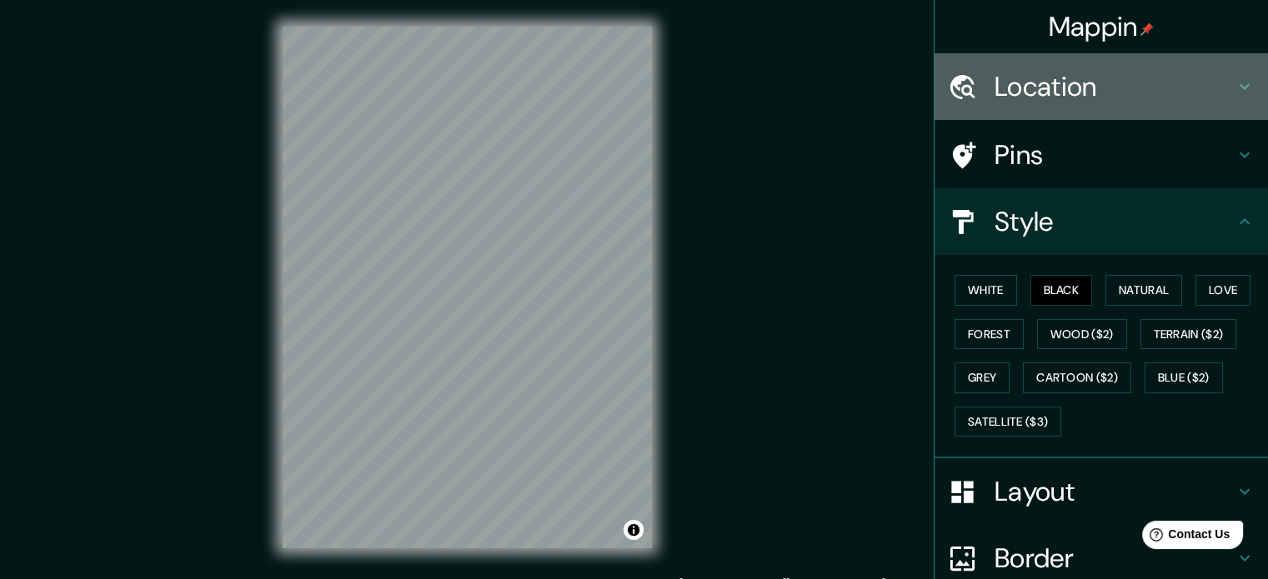
click at [1104, 83] on h4 "Location" at bounding box center [1115, 86] width 240 height 33
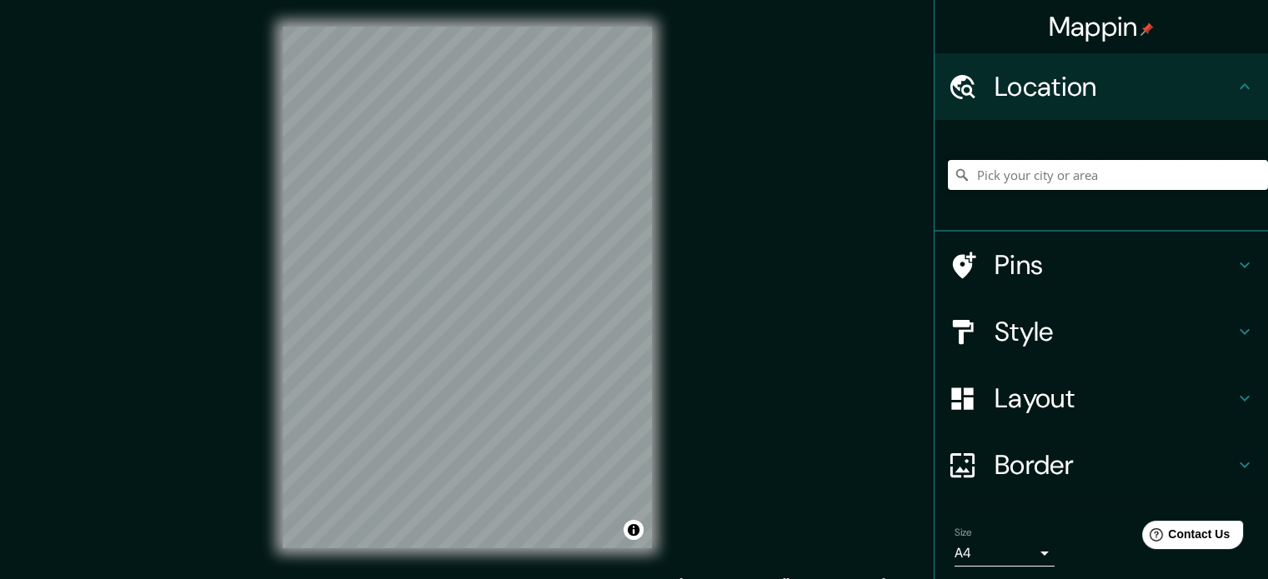
click at [1044, 171] on input "Pick your city or area" at bounding box center [1108, 175] width 320 height 30
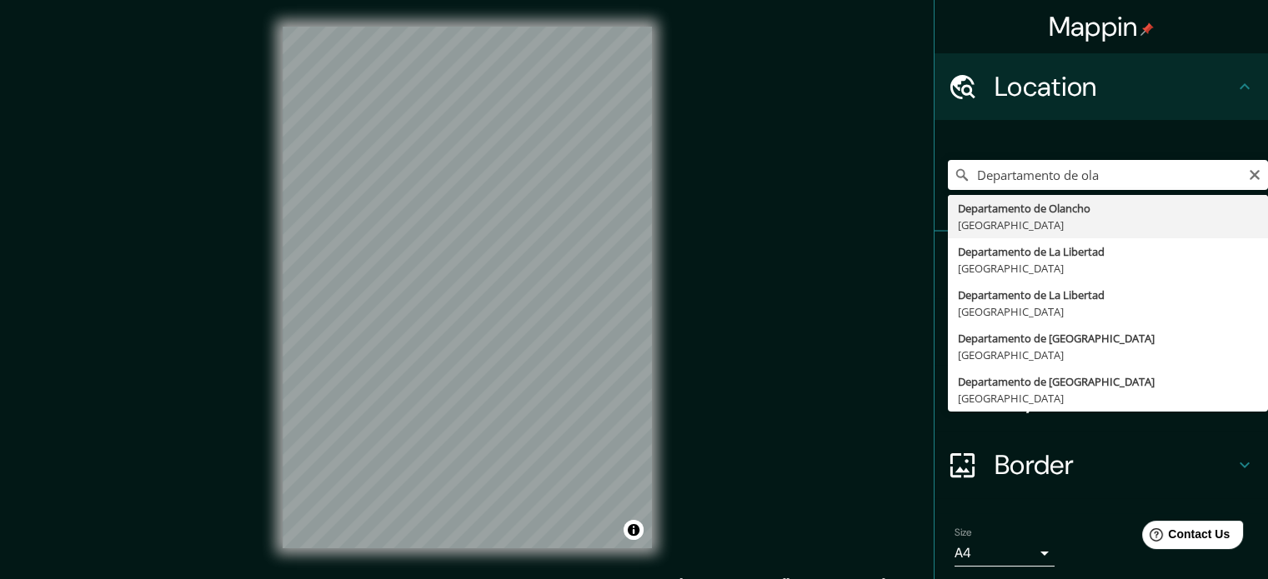
type input "Departamento de Olancho, [GEOGRAPHIC_DATA]"
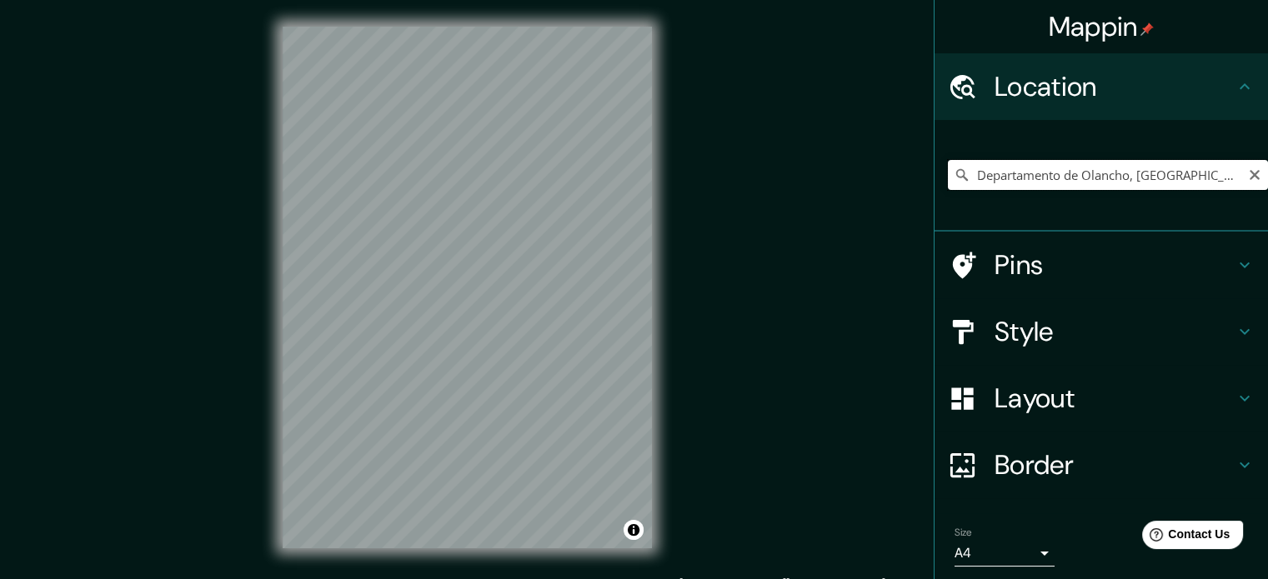
click at [1182, 173] on input "Departamento de Olancho, [GEOGRAPHIC_DATA]" at bounding box center [1108, 175] width 320 height 30
click at [1047, 325] on h4 "Style" at bounding box center [1115, 331] width 240 height 33
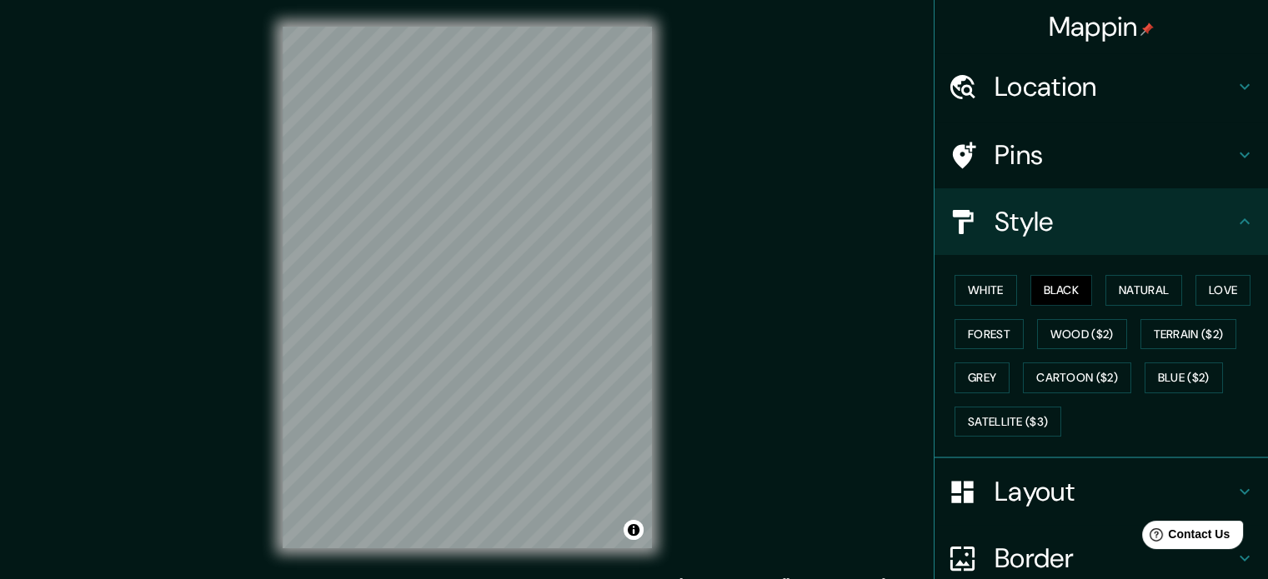
click at [1035, 227] on h4 "Style" at bounding box center [1115, 221] width 240 height 33
click at [1080, 213] on h4 "Style" at bounding box center [1115, 221] width 240 height 33
click at [1235, 214] on icon at bounding box center [1245, 222] width 20 height 20
click at [1194, 98] on h4 "Location" at bounding box center [1115, 86] width 240 height 33
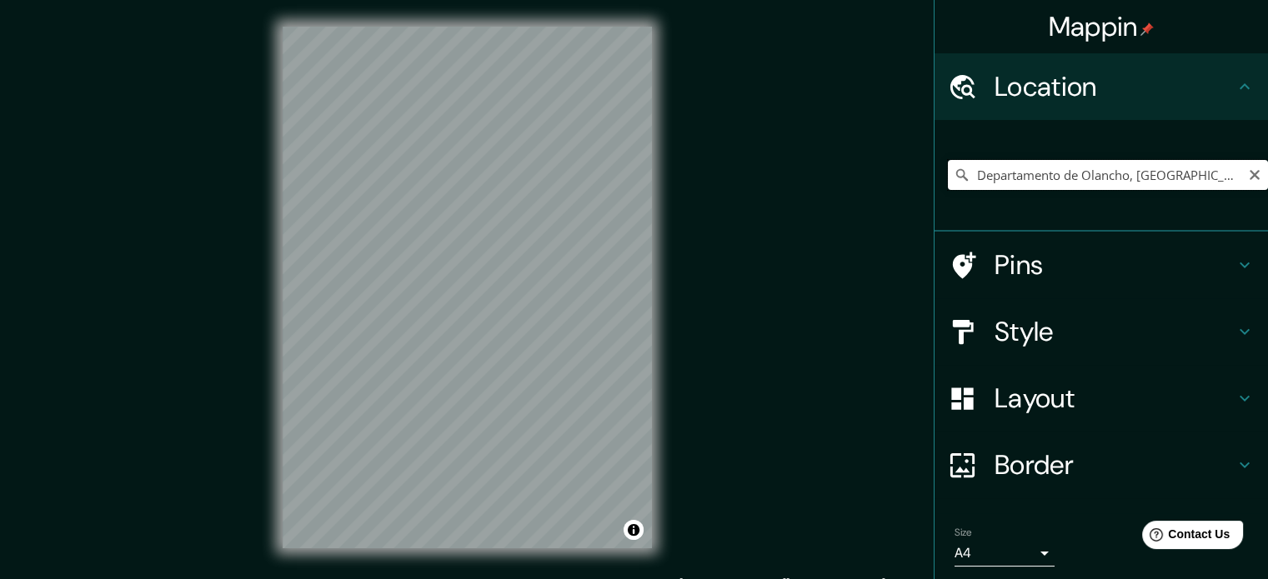
click at [1194, 174] on input "Departamento de Olancho, [GEOGRAPHIC_DATA]" at bounding box center [1108, 175] width 320 height 30
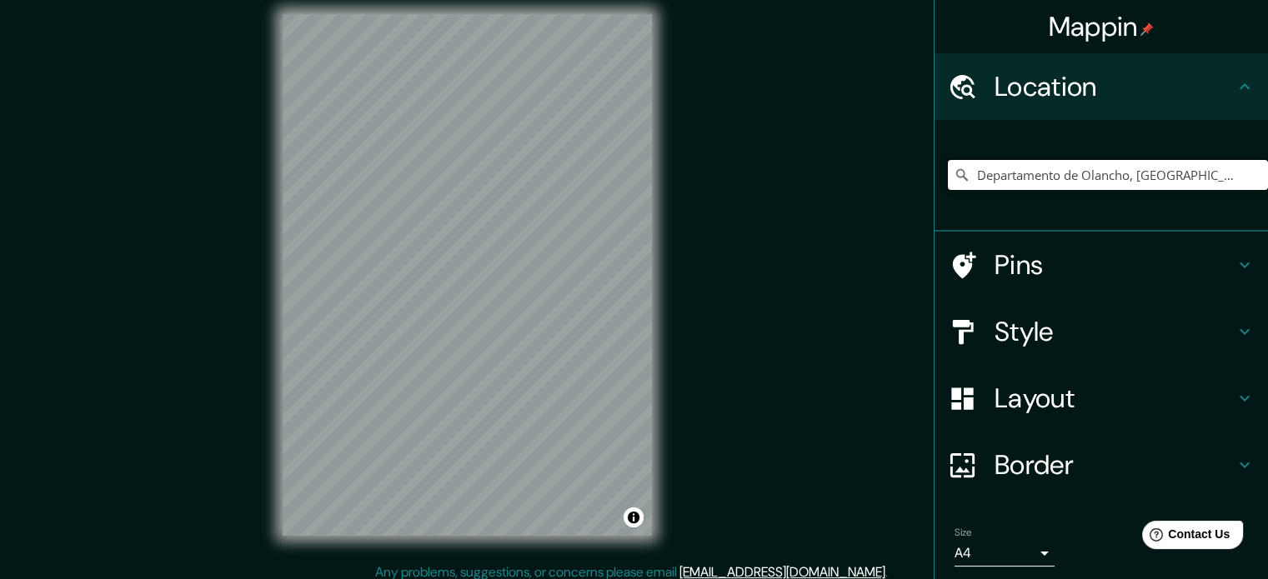
scroll to position [22, 0]
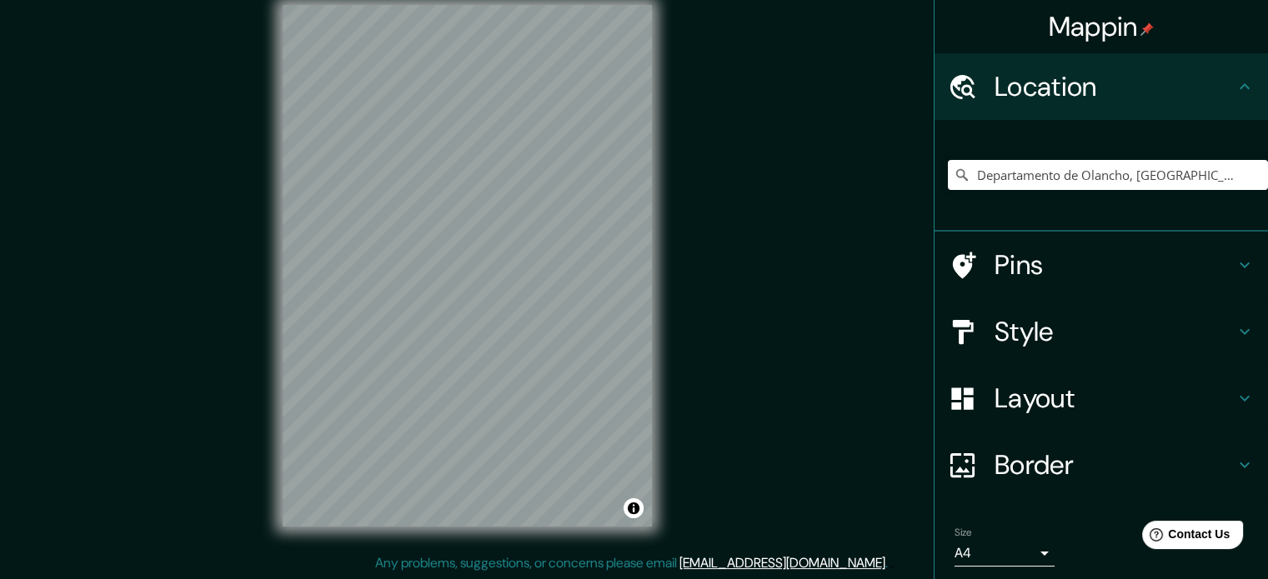
click at [845, 189] on div "Mappin Location Departamento de Olancho, Honduras Pins Style Layout Border Choo…" at bounding box center [634, 279] width 1268 height 602
click at [1141, 98] on h4 "Location" at bounding box center [1115, 86] width 240 height 33
click at [1185, 177] on input "Departamento de Olancho, [GEOGRAPHIC_DATA]" at bounding box center [1108, 175] width 320 height 30
click at [1045, 176] on input "Pick your city or area" at bounding box center [1108, 175] width 320 height 30
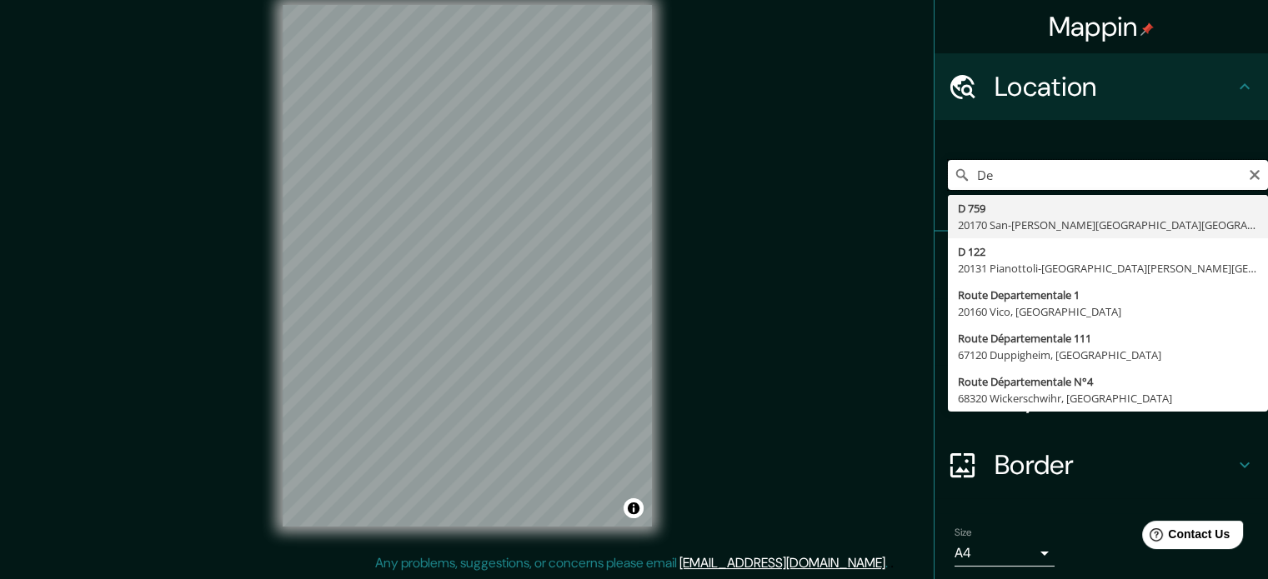
type input "D"
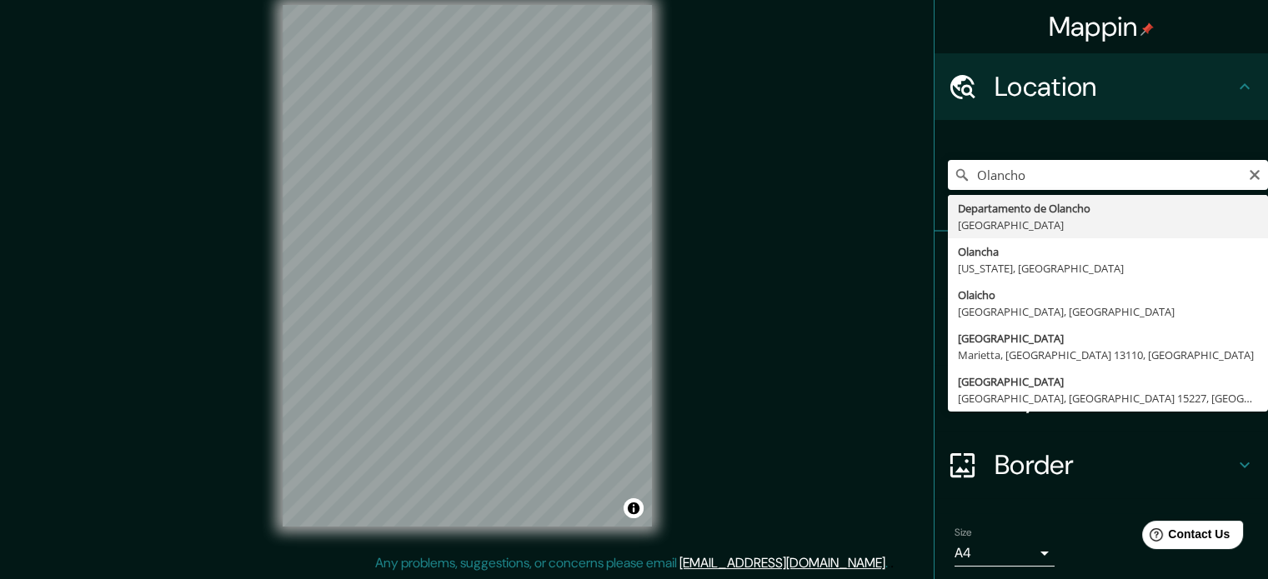
type input "Departamento de Olancho, [GEOGRAPHIC_DATA]"
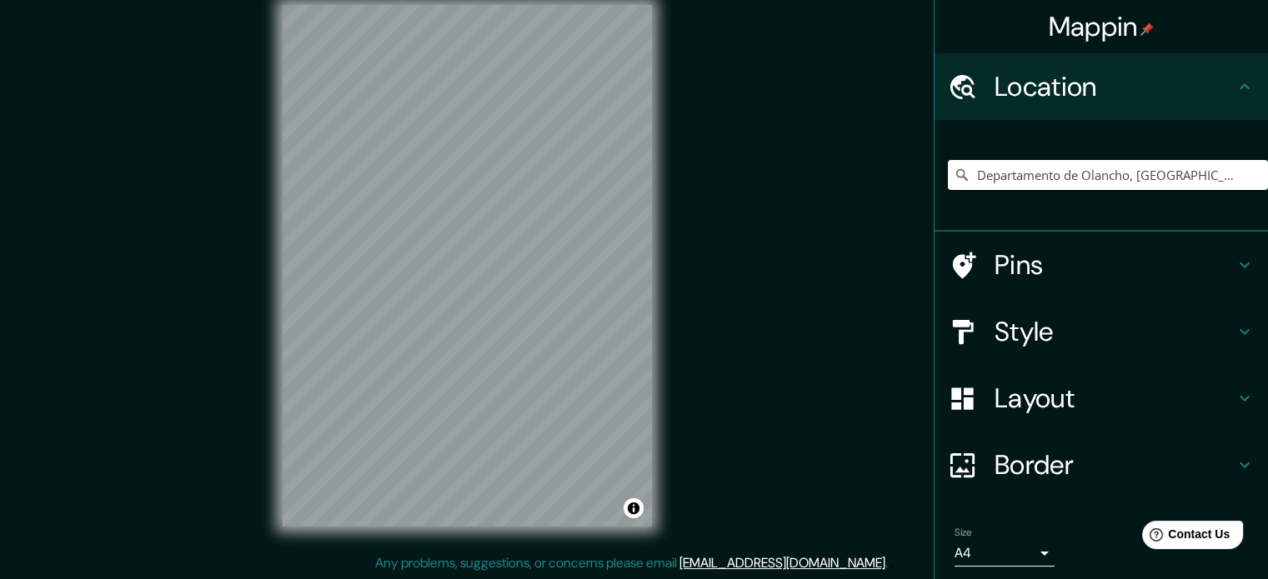
click at [1066, 319] on h4 "Style" at bounding box center [1115, 331] width 240 height 33
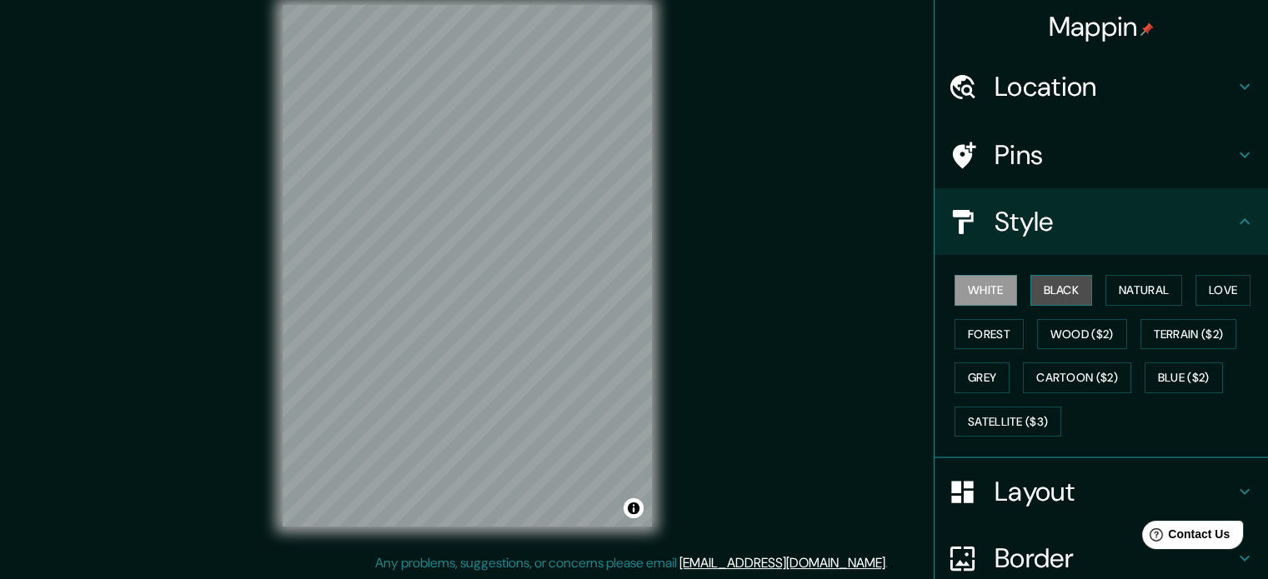
click at [1040, 281] on button "Black" at bounding box center [1061, 290] width 63 height 31
click at [1070, 223] on h4 "Style" at bounding box center [1115, 221] width 240 height 33
click at [701, 236] on div "Mappin Location [GEOGRAPHIC_DATA], [GEOGRAPHIC_DATA] Pins Style White Black Nat…" at bounding box center [634, 279] width 1268 height 602
click at [695, 169] on div "Mappin Location [GEOGRAPHIC_DATA], [GEOGRAPHIC_DATA] Pins Style White Black Nat…" at bounding box center [634, 279] width 1268 height 602
click at [308, 558] on html "Mappin Location [GEOGRAPHIC_DATA], [GEOGRAPHIC_DATA] Pins Style White Black Nat…" at bounding box center [634, 267] width 1268 height 579
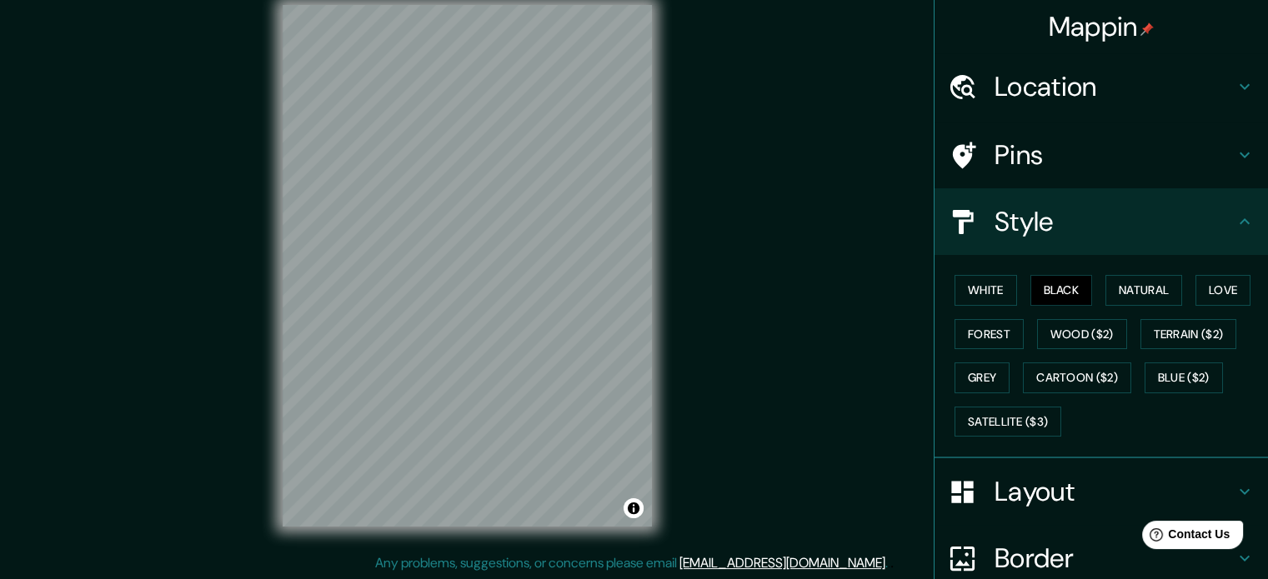
click at [699, 189] on div "Mappin Location [GEOGRAPHIC_DATA], [GEOGRAPHIC_DATA] Pins Style White Black Nat…" at bounding box center [634, 279] width 1268 height 602
click at [654, 320] on div "© Mapbox © OpenStreetMap Improve this map" at bounding box center [467, 265] width 423 height 575
click at [212, 409] on div "Mappin Location [GEOGRAPHIC_DATA], [GEOGRAPHIC_DATA] Pins Style White Black Nat…" at bounding box center [634, 279] width 1268 height 602
click at [550, 215] on div "Mappin Location [GEOGRAPHIC_DATA], [GEOGRAPHIC_DATA] Pins Style White Black Nat…" at bounding box center [634, 279] width 1268 height 602
drag, startPoint x: 671, startPoint y: 246, endPoint x: 654, endPoint y: 232, distance: 22.5
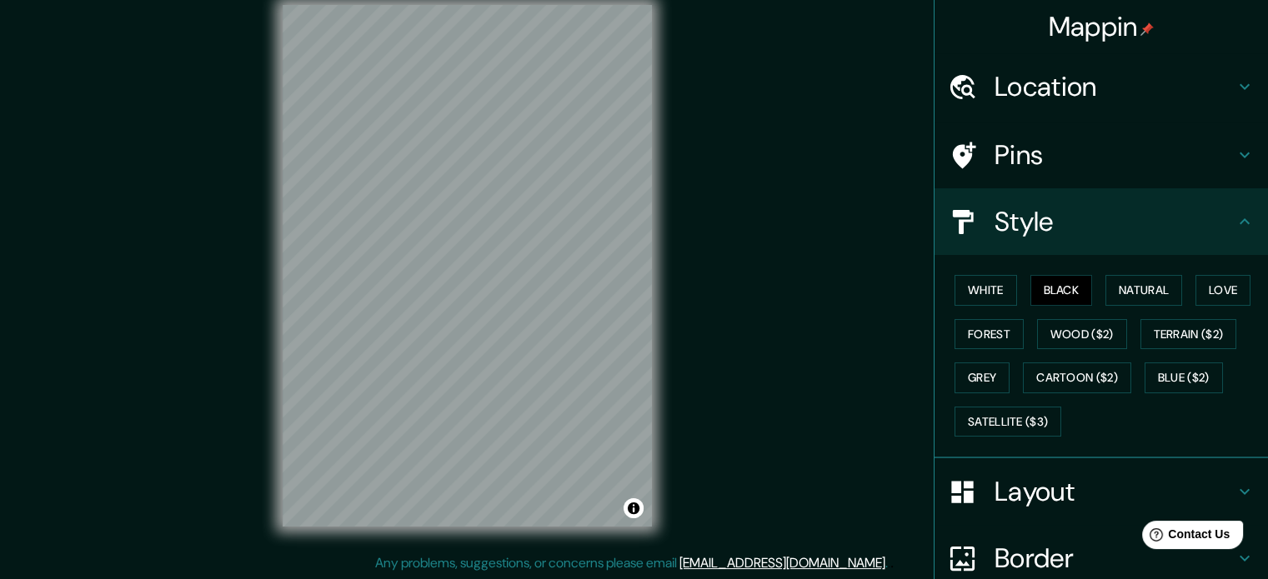
click at [654, 232] on div "© Mapbox © OpenStreetMap Improve this map" at bounding box center [467, 265] width 423 height 575
click at [668, 228] on div "© Mapbox © OpenStreetMap Improve this map" at bounding box center [467, 265] width 423 height 575
click at [714, 284] on div "Mappin Location [GEOGRAPHIC_DATA], [GEOGRAPHIC_DATA] Pins Style White Black Nat…" at bounding box center [634, 279] width 1268 height 602
